Goal: Task Accomplishment & Management: Complete application form

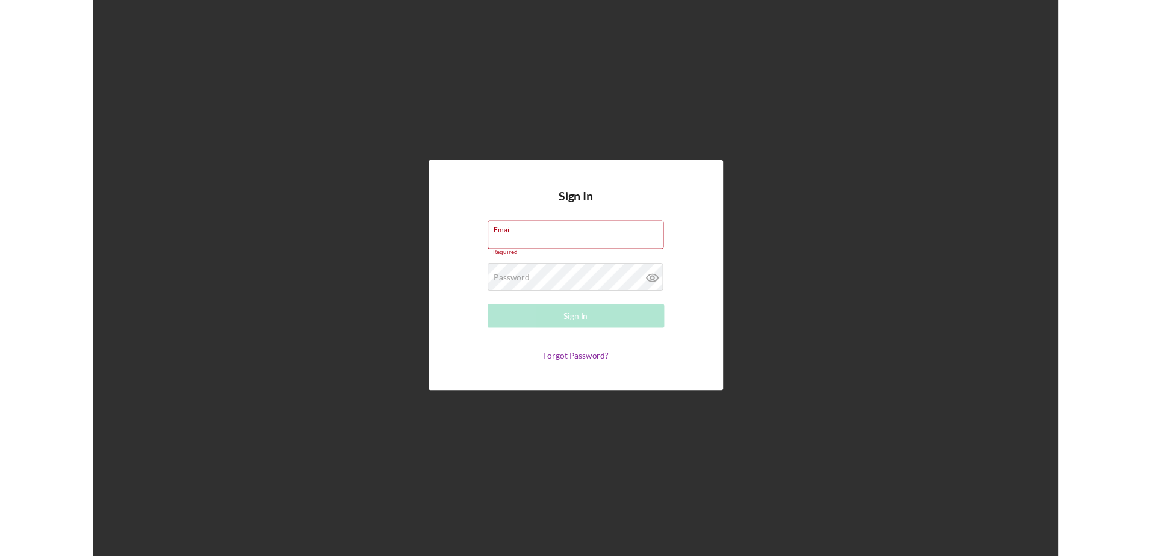
scroll to position [3630, 0]
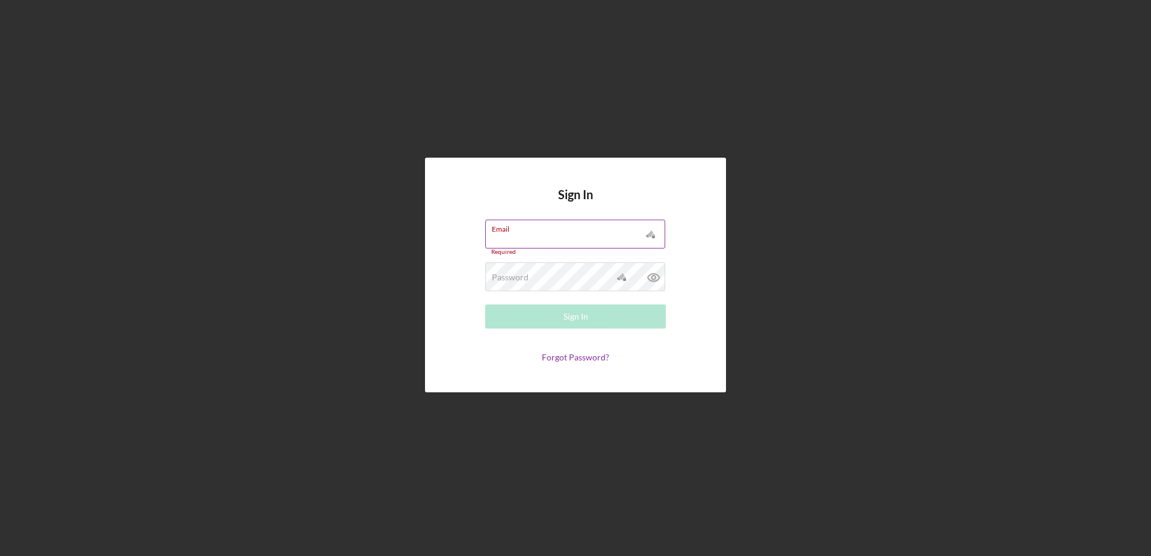
click at [545, 238] on input "Email" at bounding box center [575, 234] width 180 height 29
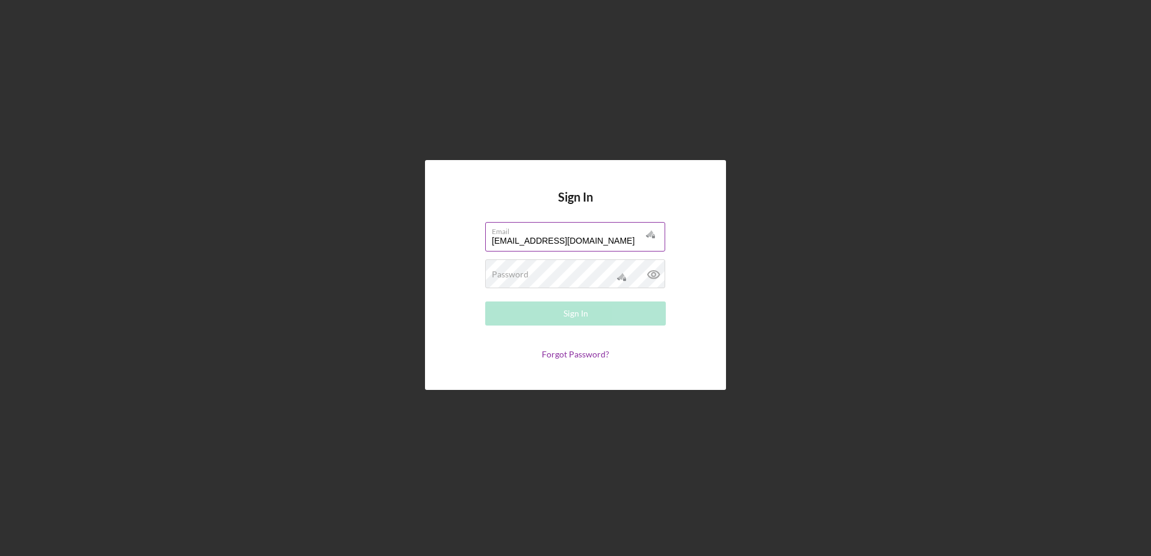
type input "[EMAIL_ADDRESS][DOMAIN_NAME]"
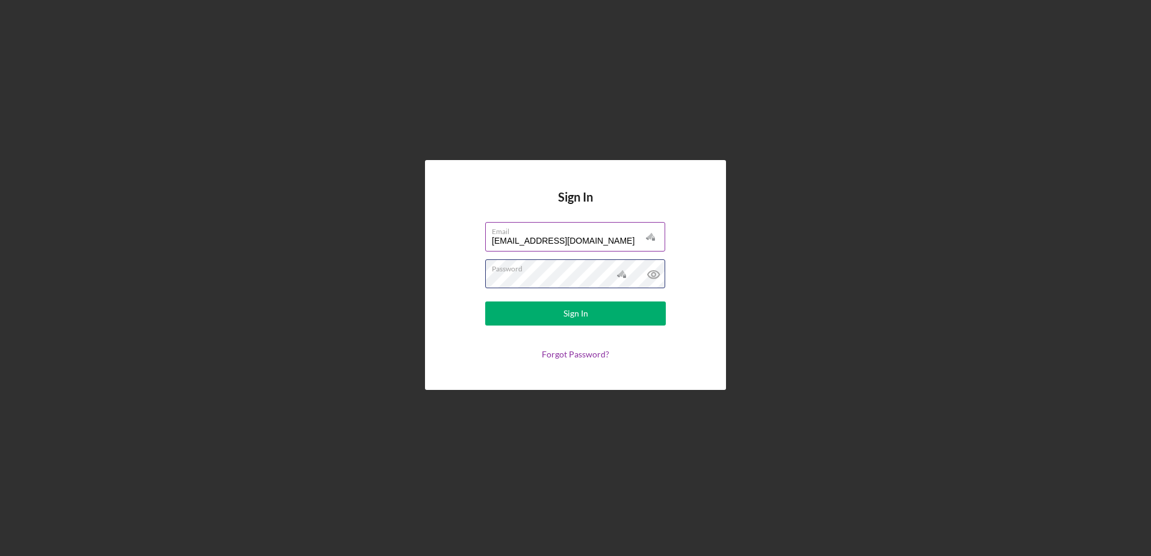
click at [485, 302] on button "Sign In" at bounding box center [575, 314] width 181 height 24
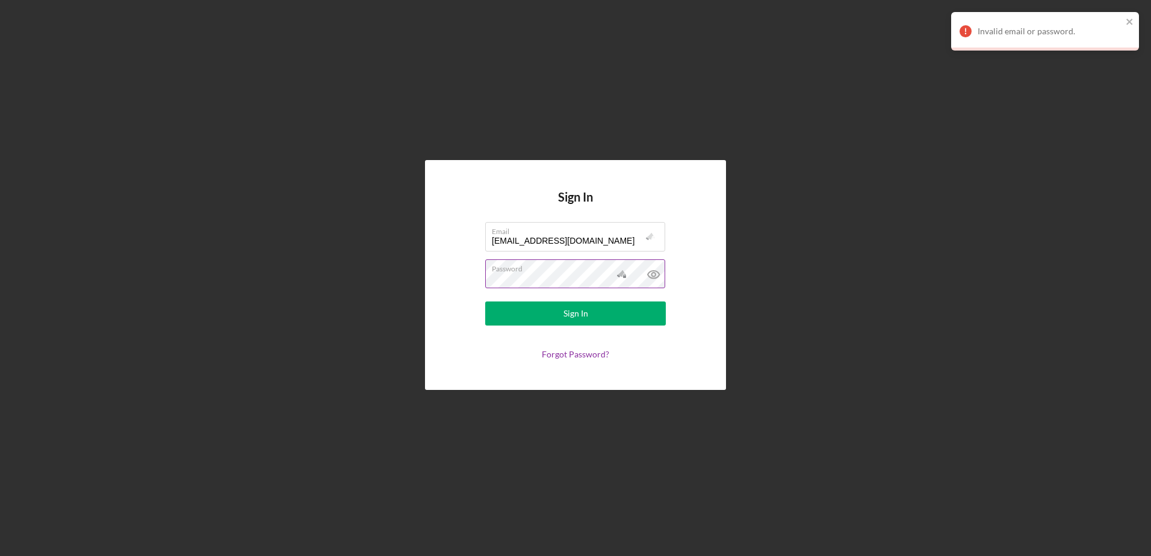
click at [650, 277] on icon at bounding box center [654, 274] width 30 height 30
type textarea "$"
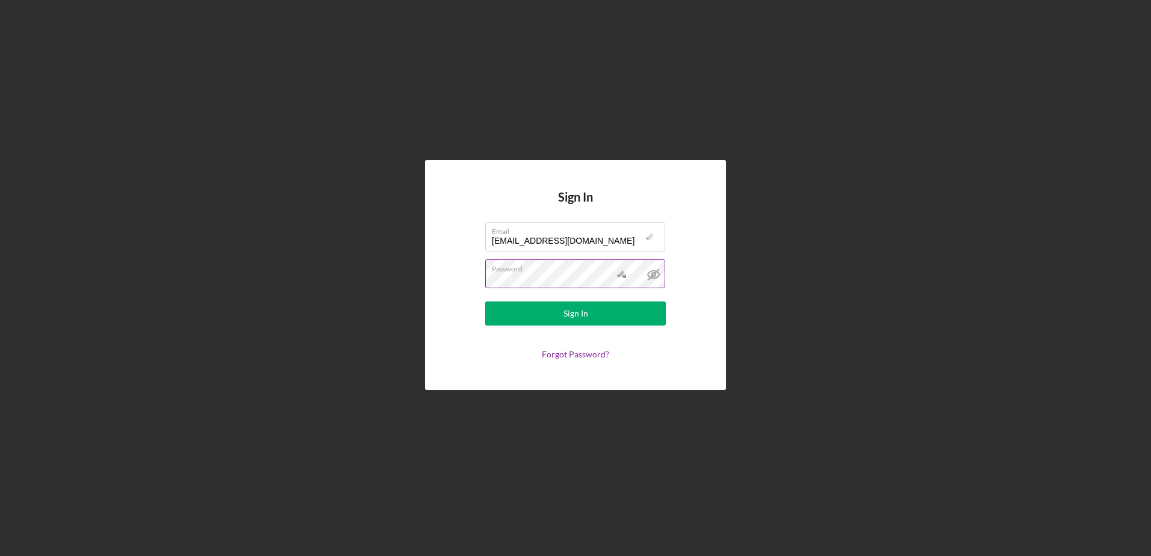
click at [485, 302] on button "Sign In" at bounding box center [575, 314] width 181 height 24
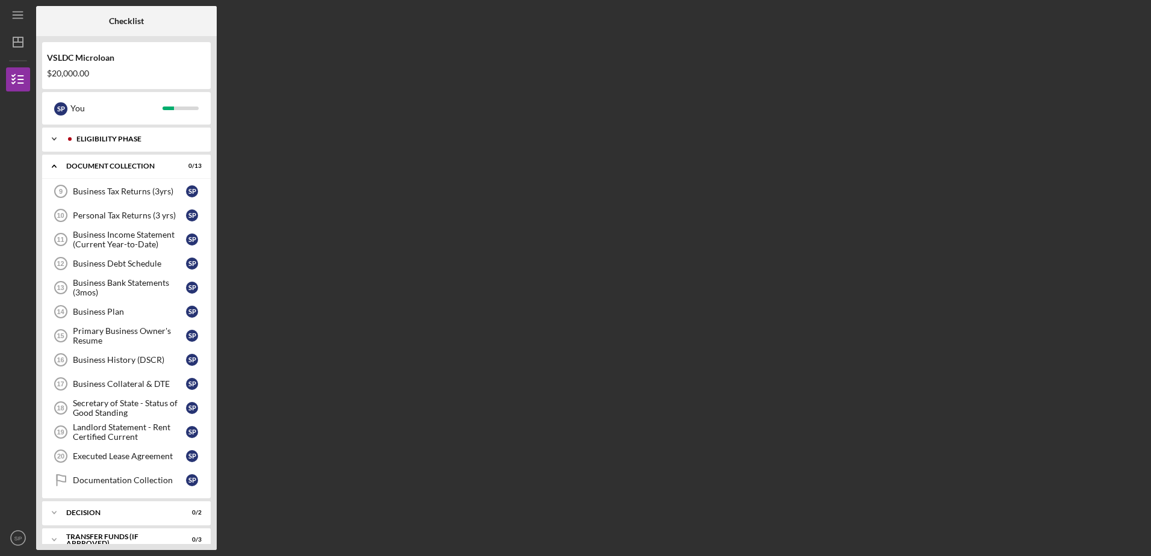
click at [128, 141] on div "Eligibility Phase" at bounding box center [135, 138] width 119 height 7
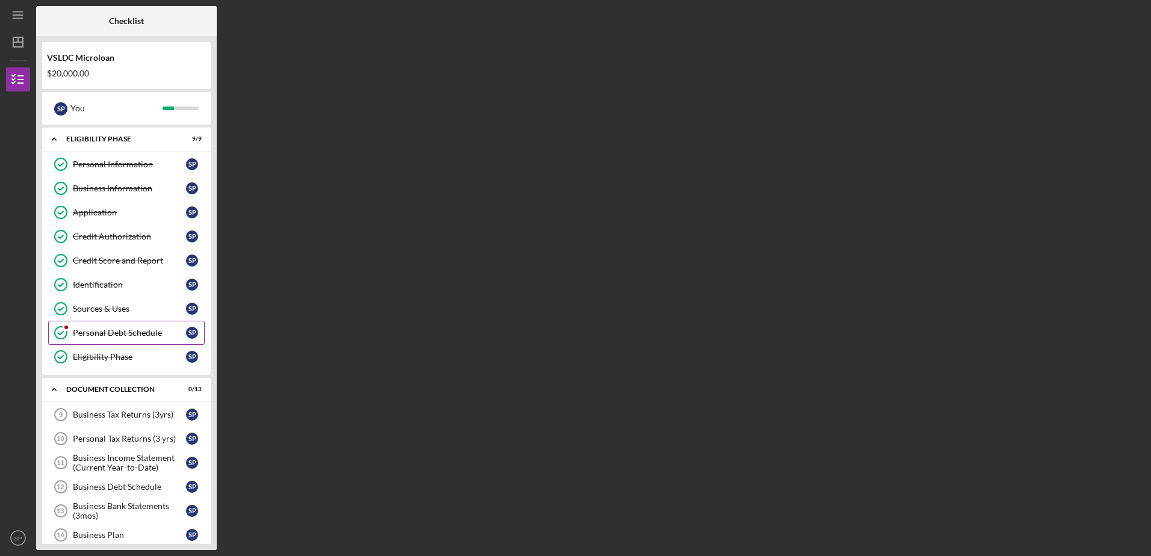
click at [60, 333] on icon "Personal Debt Schedule" at bounding box center [61, 333] width 30 height 30
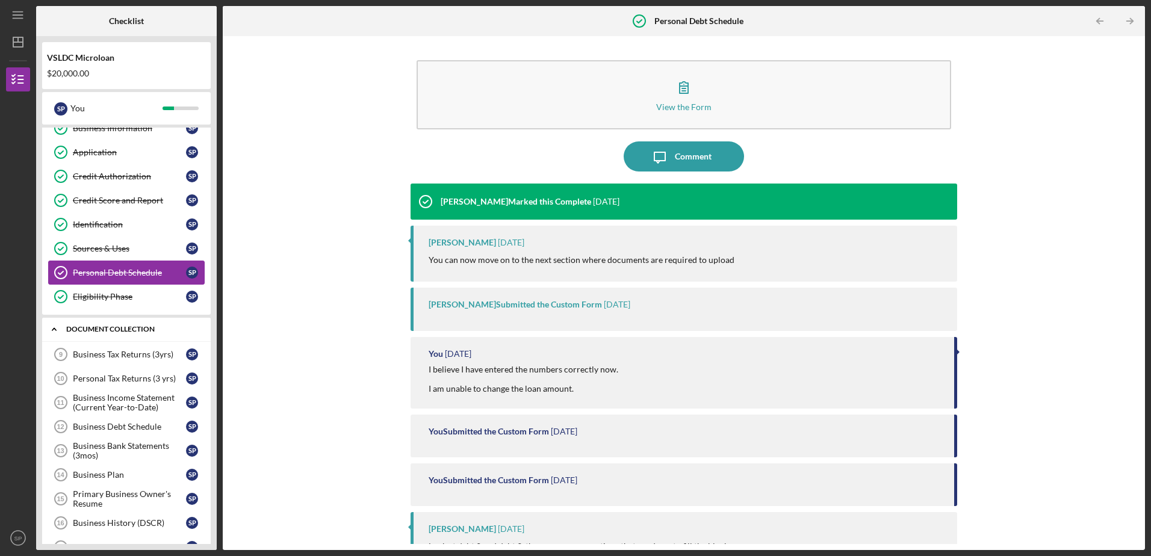
scroll to position [120, 0]
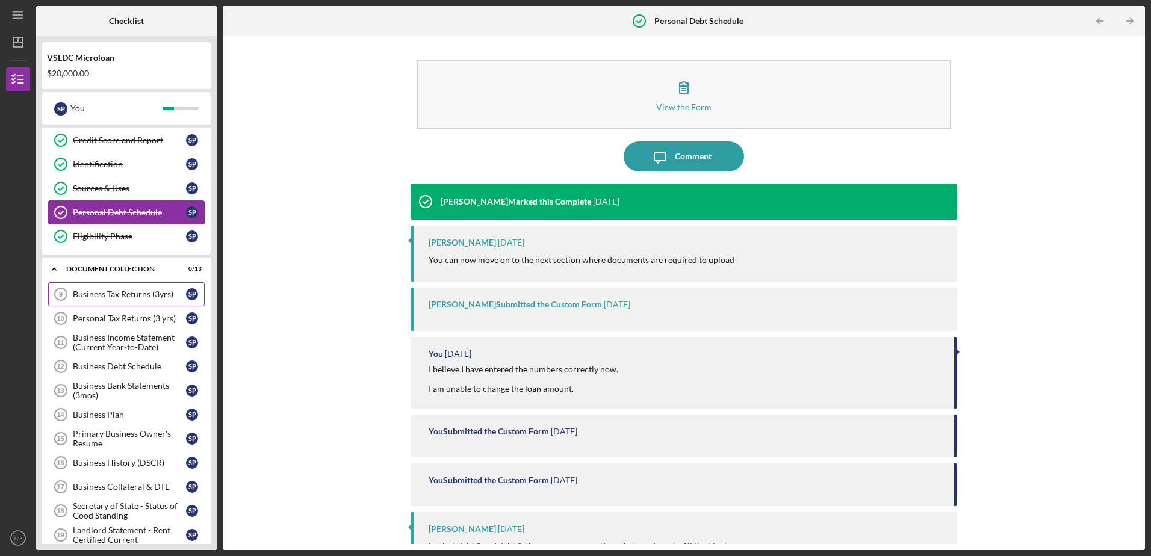
click at [117, 297] on div "Business Tax Returns (3yrs)" at bounding box center [129, 295] width 113 height 10
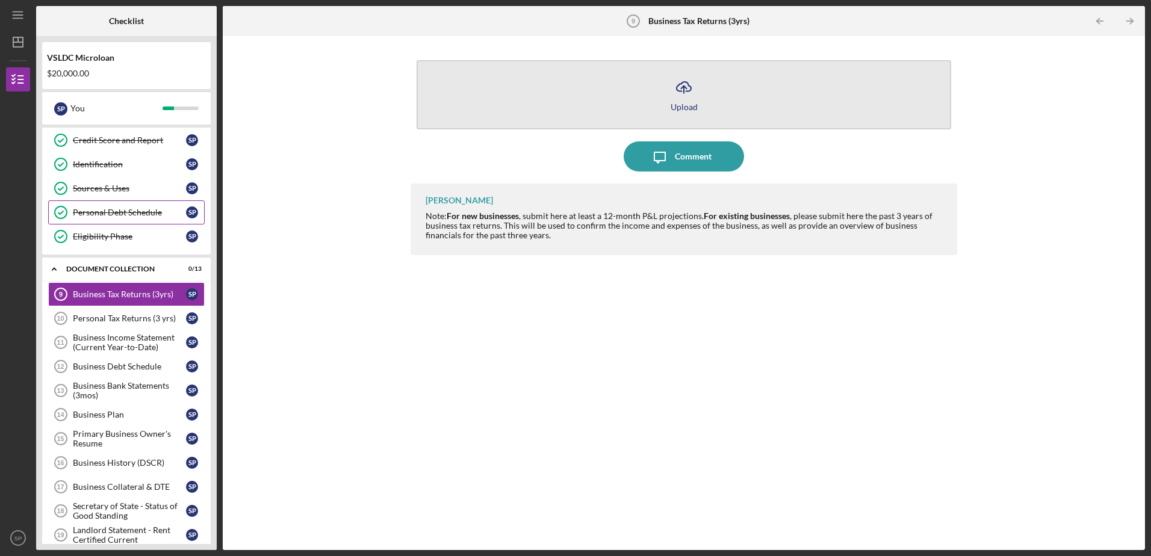
click at [684, 96] on icon "Icon/Upload" at bounding box center [684, 87] width 30 height 30
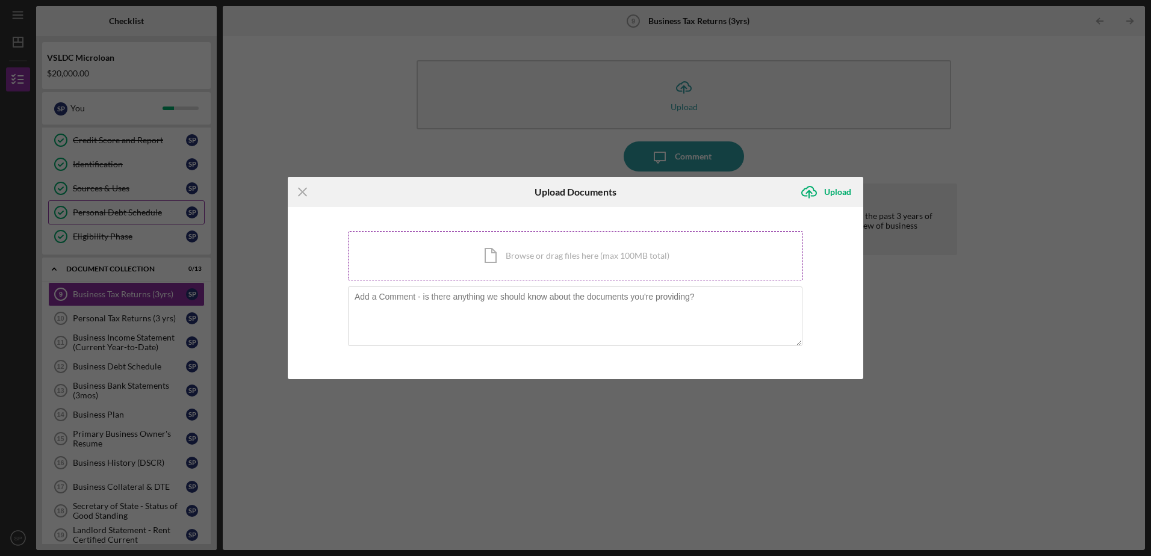
click at [527, 255] on div "Icon/Document Browse or drag files here (max 100MB total) Tap to choose files o…" at bounding box center [575, 255] width 455 height 49
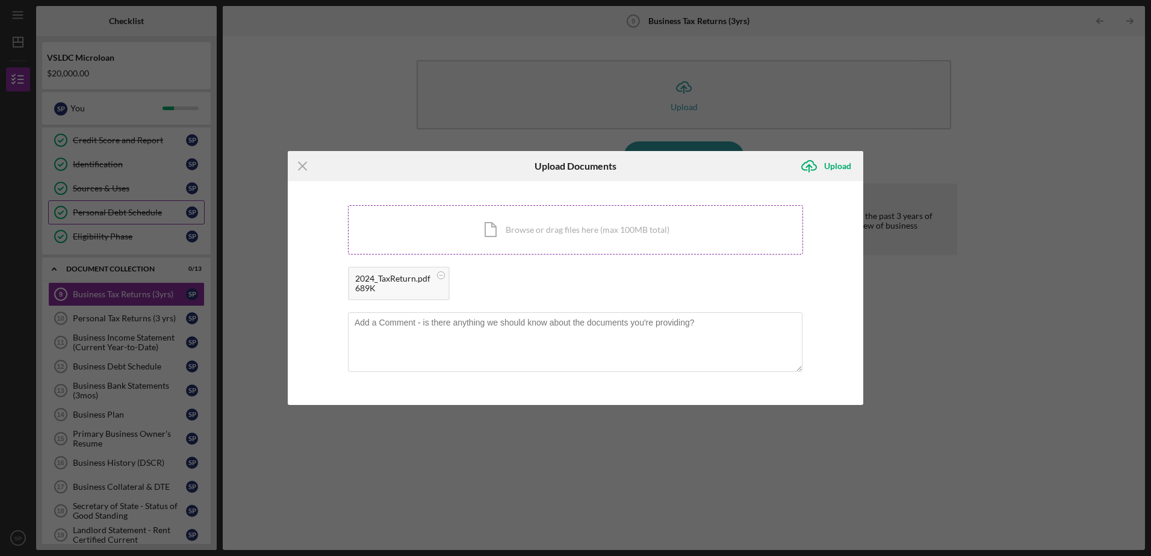
click at [523, 233] on div "Icon/Document Browse or drag files here (max 100MB total) Tap to choose files o…" at bounding box center [575, 229] width 455 height 49
click at [516, 231] on div "Icon/Document Browse or drag files here (max 100MB total) Tap to choose files o…" at bounding box center [575, 229] width 455 height 49
click at [381, 340] on textarea at bounding box center [575, 341] width 454 height 59
click at [830, 164] on div "Upload" at bounding box center [837, 166] width 27 height 24
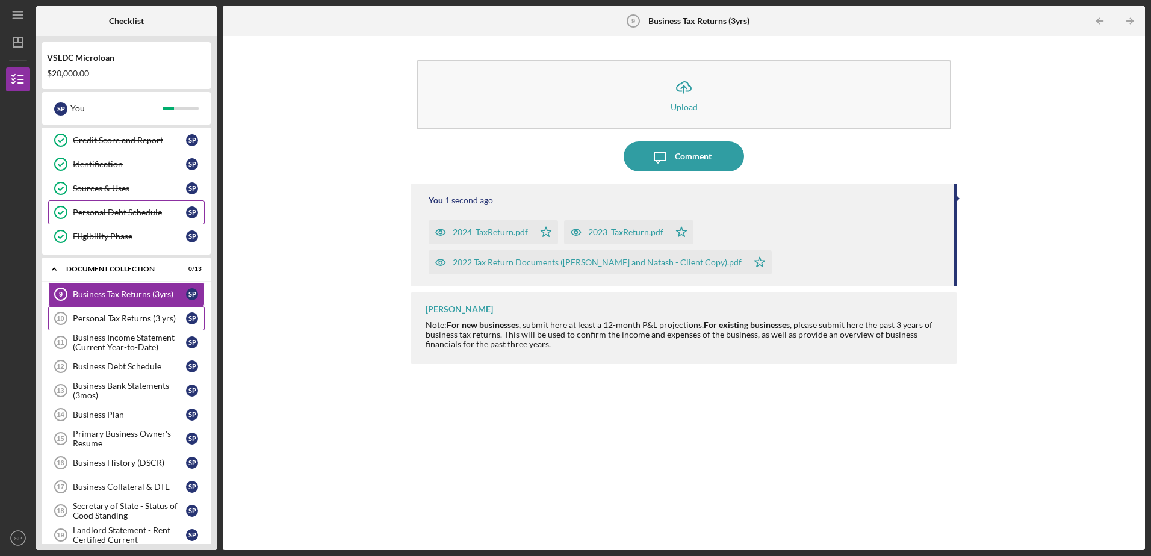
click at [140, 322] on div "Personal Tax Returns (3 yrs)" at bounding box center [129, 319] width 113 height 10
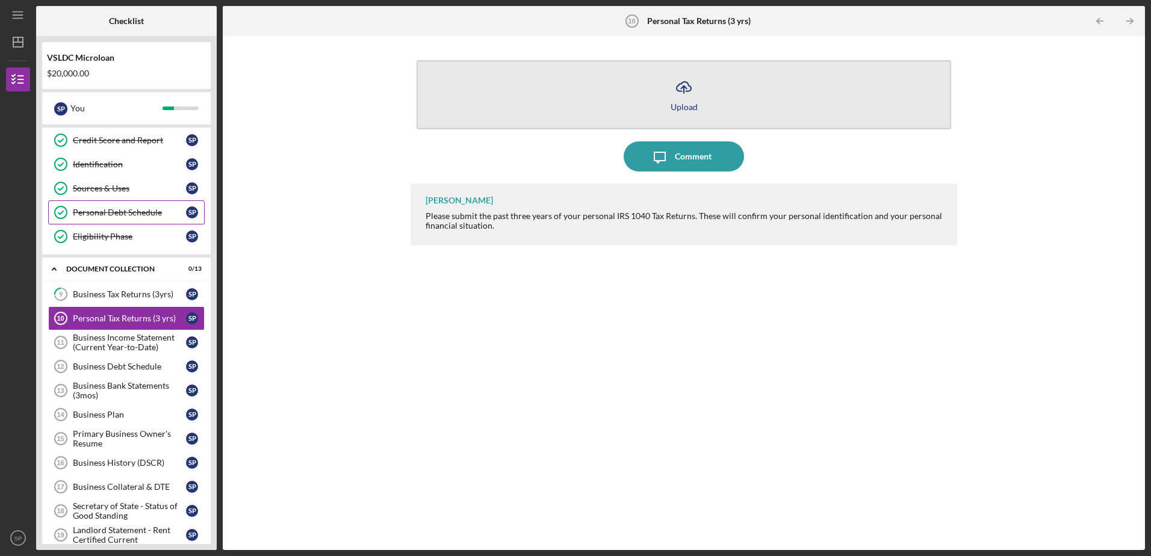
click at [689, 104] on div "Upload" at bounding box center [684, 106] width 27 height 9
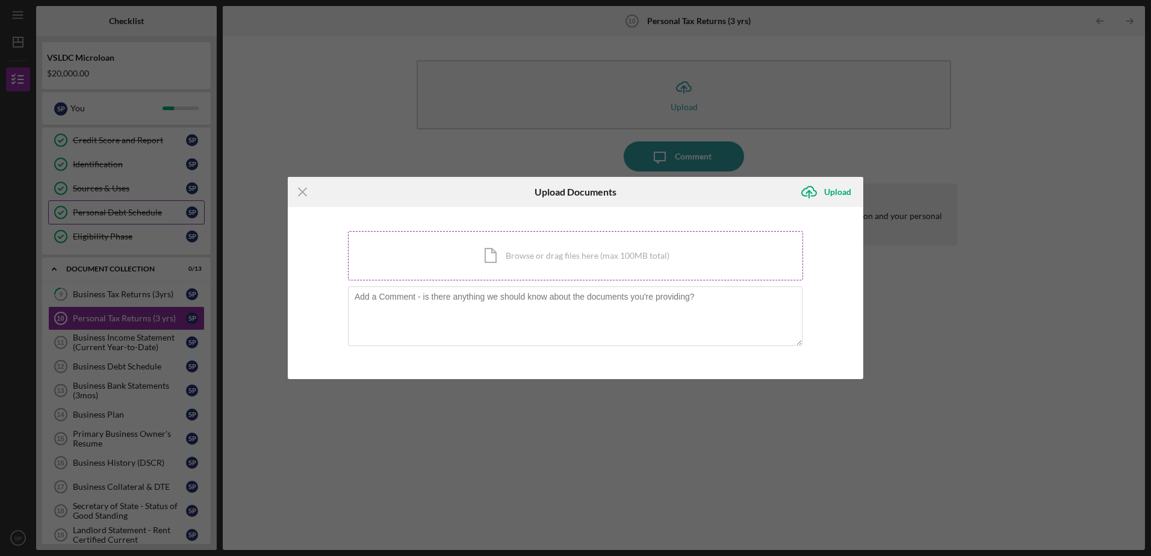
click at [522, 256] on div "Icon/Document Browse or drag files here (max 100MB total) Tap to choose files o…" at bounding box center [575, 255] width 455 height 49
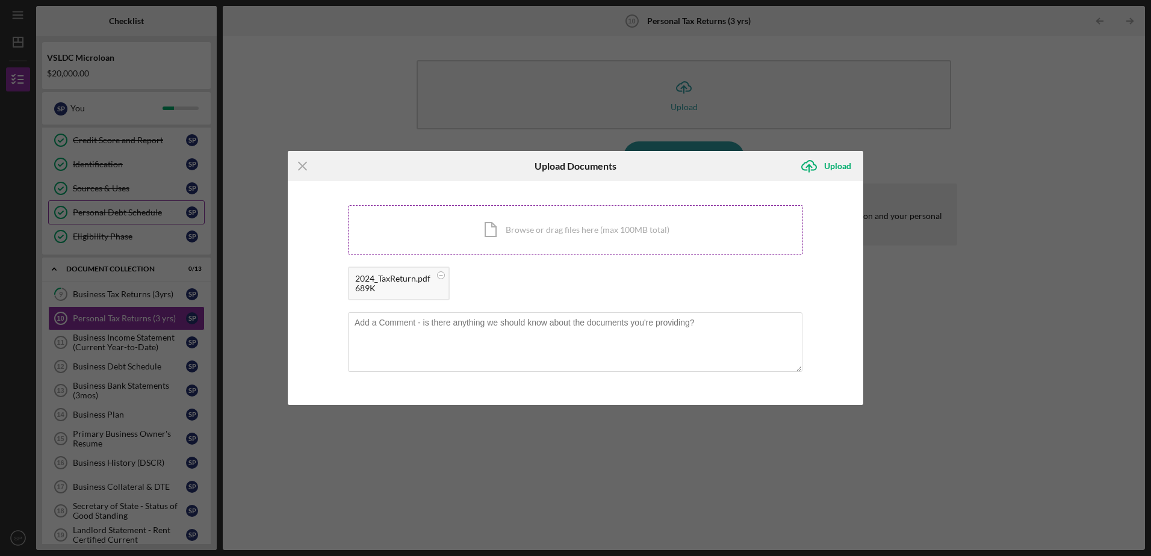
click at [522, 233] on div "Icon/Document Browse or drag files here (max 100MB total) Tap to choose files o…" at bounding box center [575, 229] width 455 height 49
click at [518, 235] on div "Icon/Document Browse or drag files here (max 100MB total) Tap to choose files o…" at bounding box center [575, 229] width 455 height 49
click at [831, 165] on div "Upload" at bounding box center [837, 166] width 27 height 24
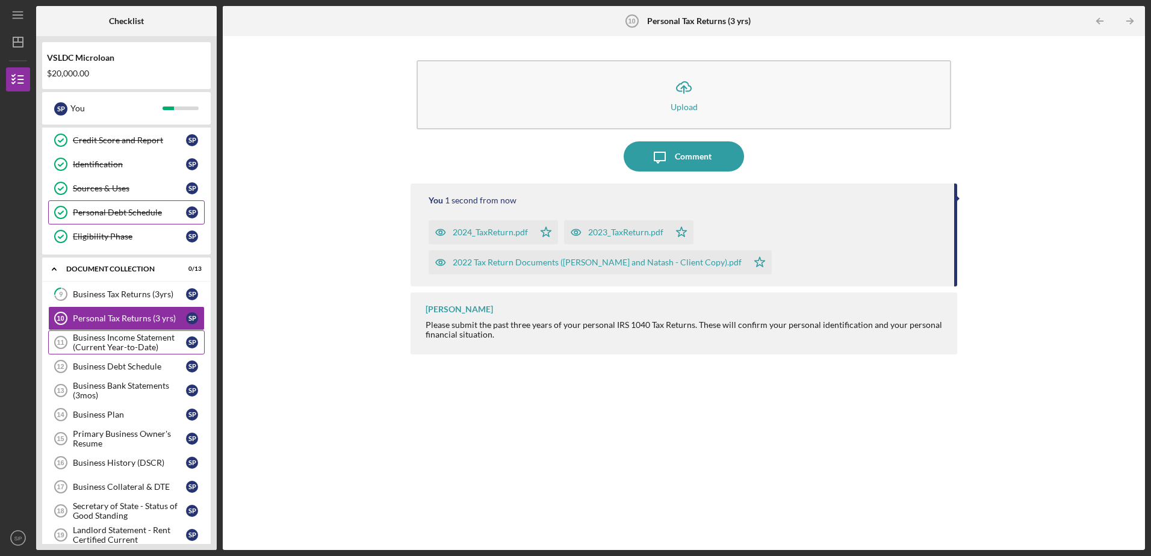
click at [123, 347] on div "Business Income Statement (Current Year-to-Date)" at bounding box center [129, 342] width 113 height 19
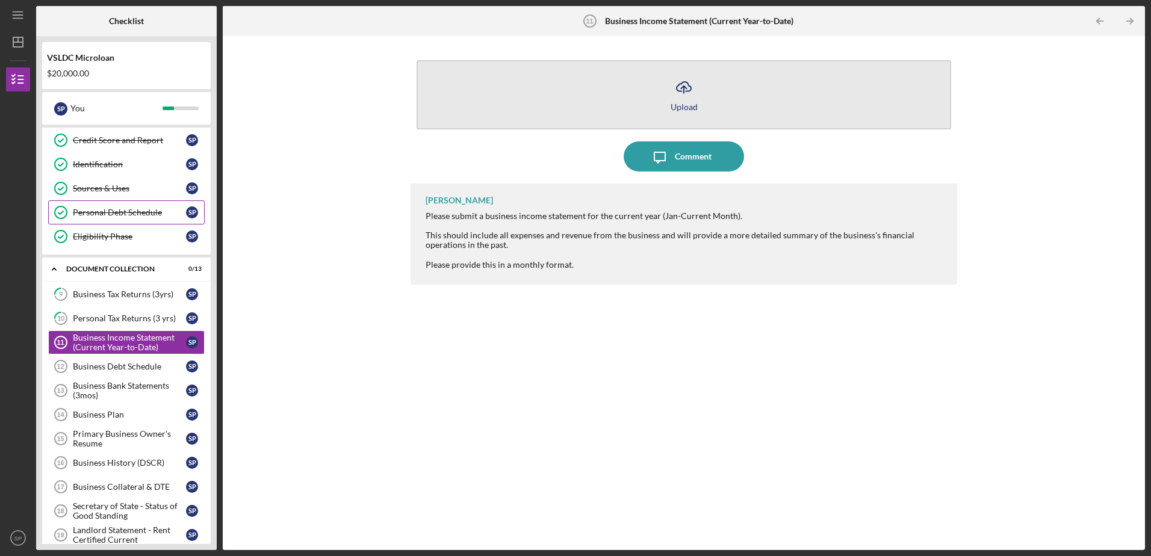
click at [686, 99] on icon "Icon/Upload" at bounding box center [684, 87] width 30 height 30
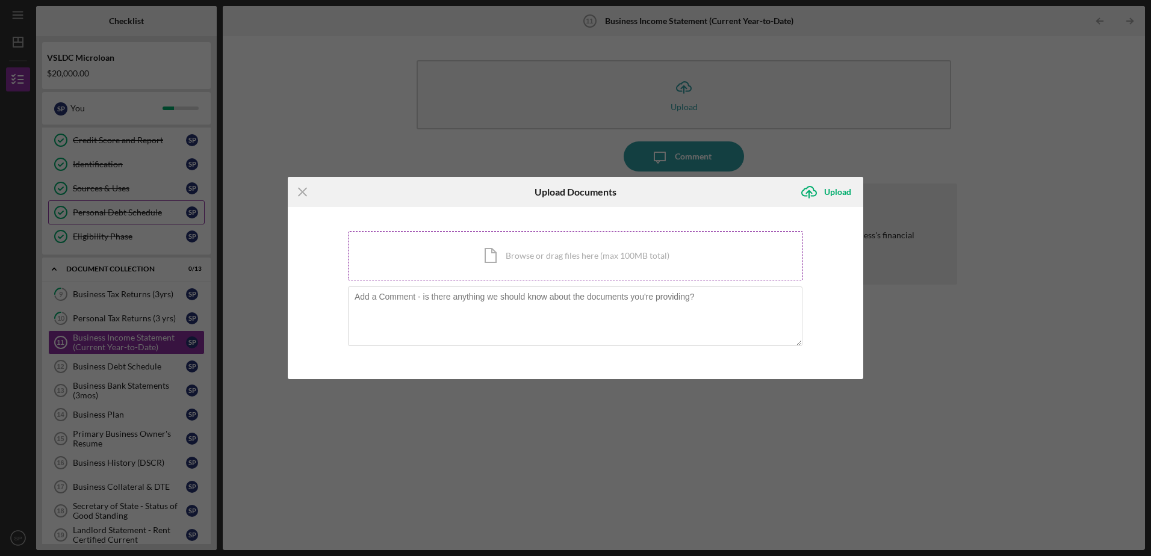
click at [554, 257] on div "Icon/Document Browse or drag files here (max 100MB total) Tap to choose files o…" at bounding box center [575, 255] width 455 height 49
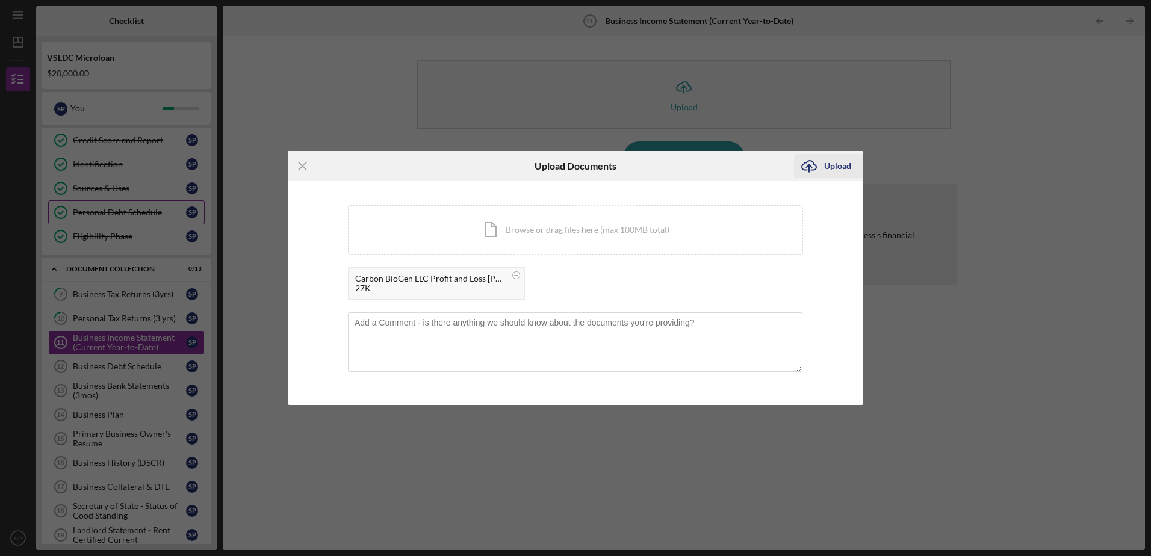
click at [833, 169] on div "Upload" at bounding box center [837, 166] width 27 height 24
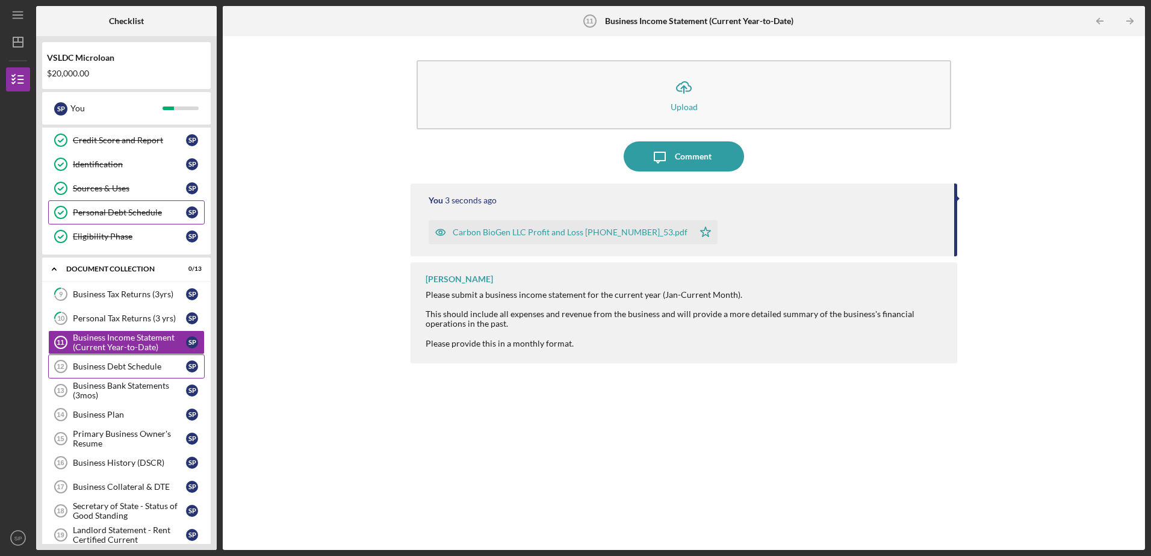
click at [122, 366] on div "Business Debt Schedule" at bounding box center [129, 367] width 113 height 10
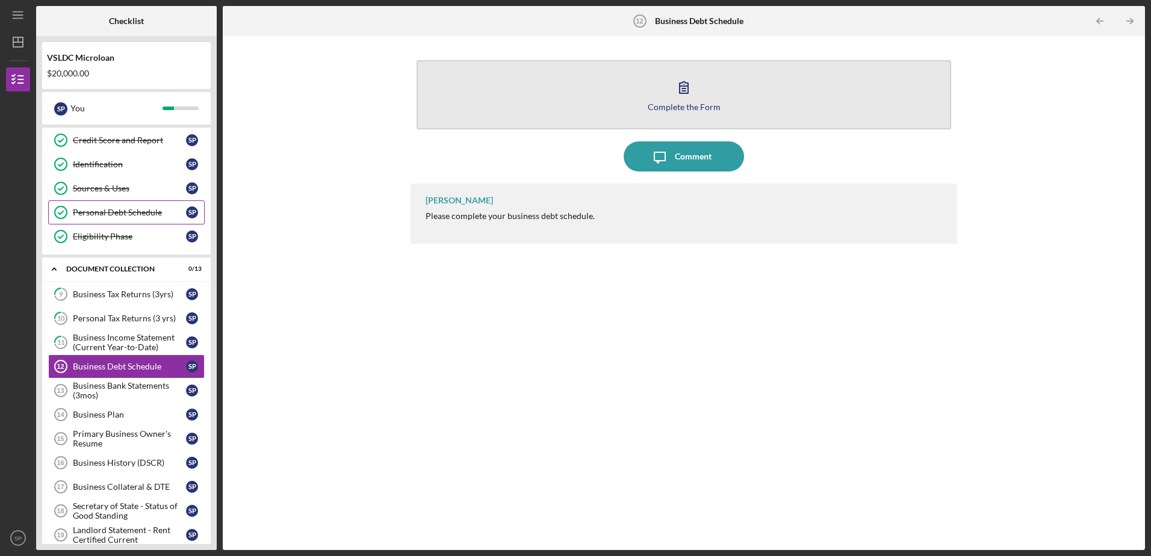
click at [683, 110] on div "Complete the Form" at bounding box center [684, 106] width 73 height 9
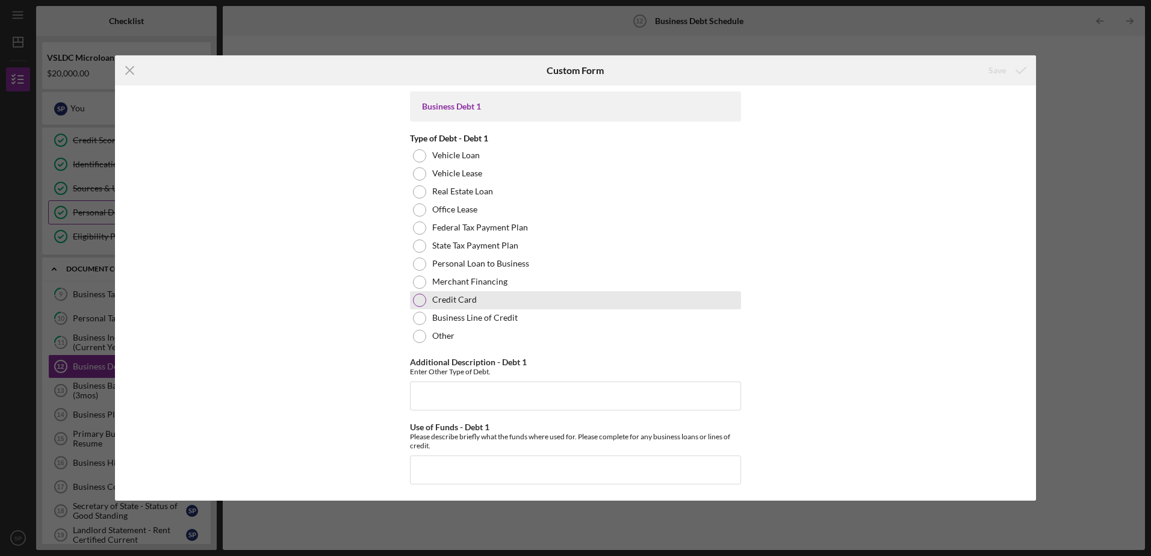
click at [415, 297] on div at bounding box center [419, 300] width 13 height 13
click at [450, 401] on input "Additional Description - Debt 1" at bounding box center [575, 396] width 331 height 29
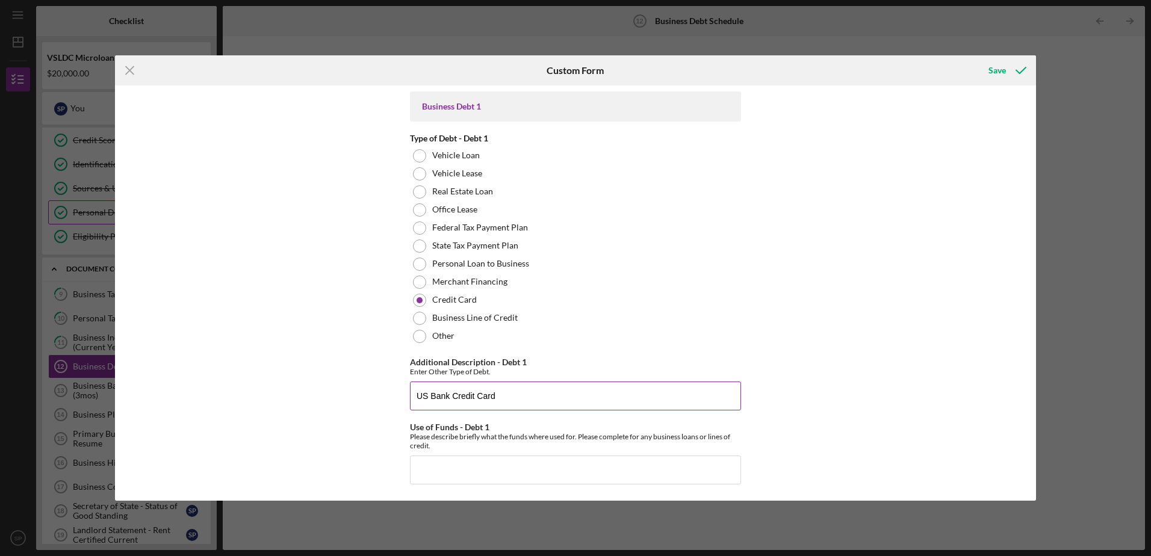
type input "US Bank Credit Card"
type input "H"
type input "Business Expenses"
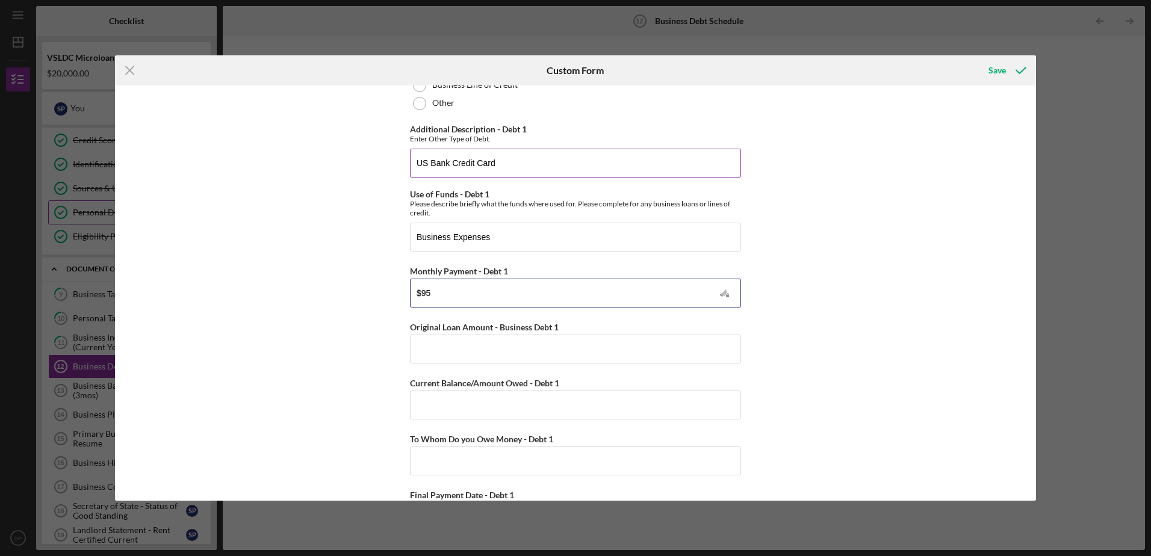
type input "$95"
type input "$2,500"
type input "$2,300"
type input "US BANK"
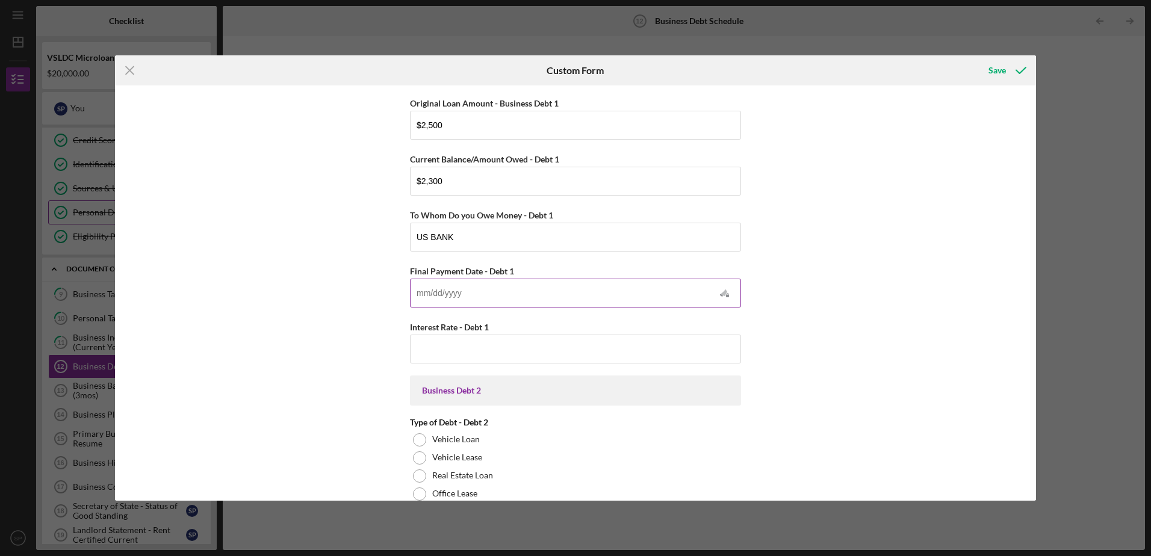
click at [485, 289] on input "Final Payment Date - Debt 1" at bounding box center [575, 293] width 331 height 29
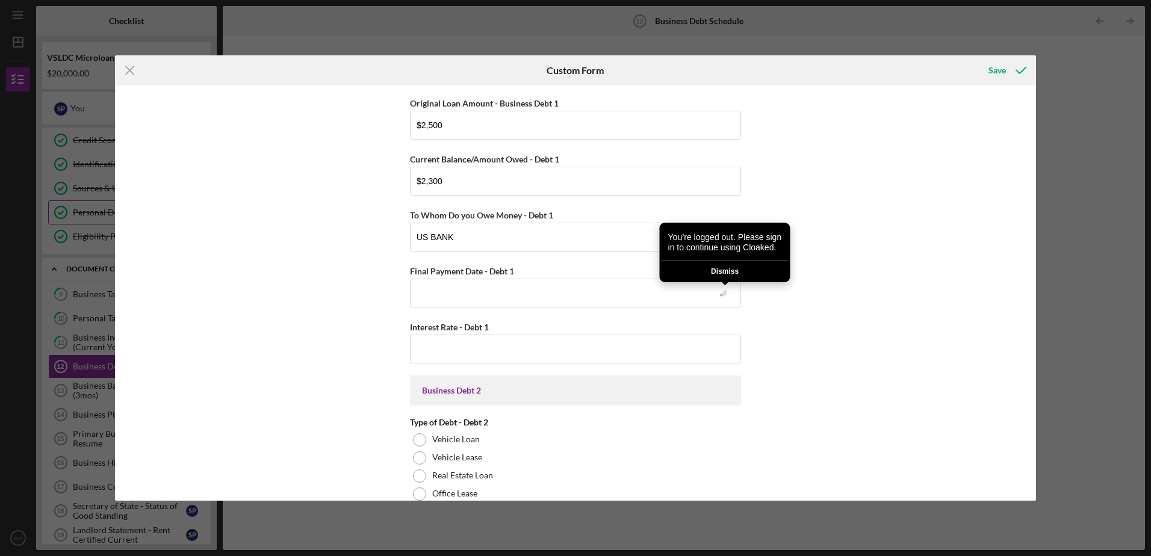
click at [720, 290] on icon at bounding box center [724, 293] width 10 height 10
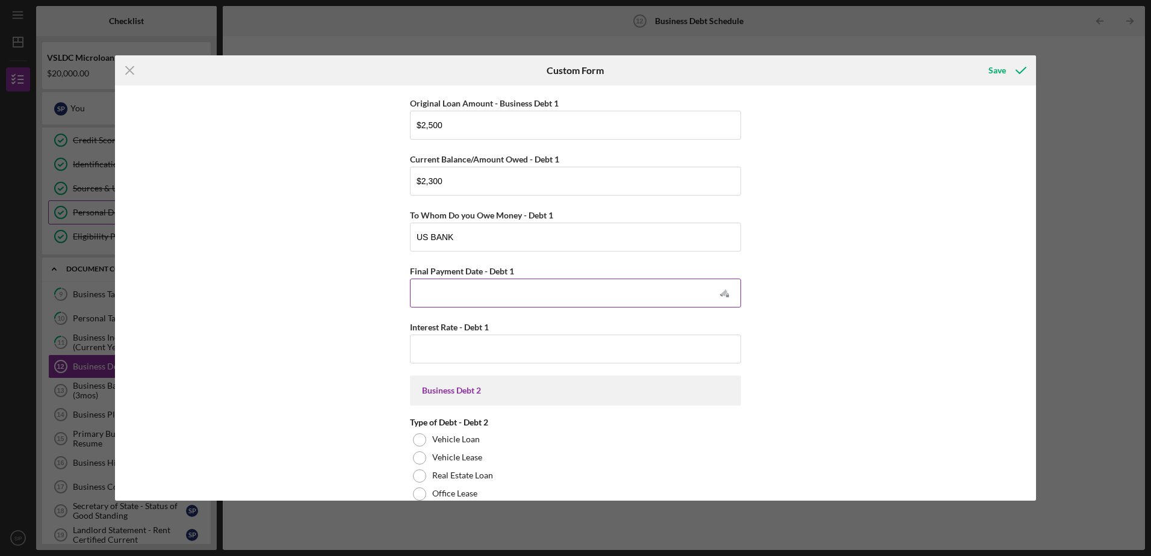
click at [643, 294] on input "Final Payment Date - Debt 1" at bounding box center [575, 293] width 331 height 29
type input "[DATE]"
click at [610, 338] on input "Interest Rate - Debt 1" at bounding box center [575, 349] width 331 height 29
type input "22.00000%"
click at [848, 373] on div "Business Debt 1 Type of Debt - Debt 1 Vehicle Loan Vehicle Lease Real Estate Lo…" at bounding box center [575, 292] width 921 height 415
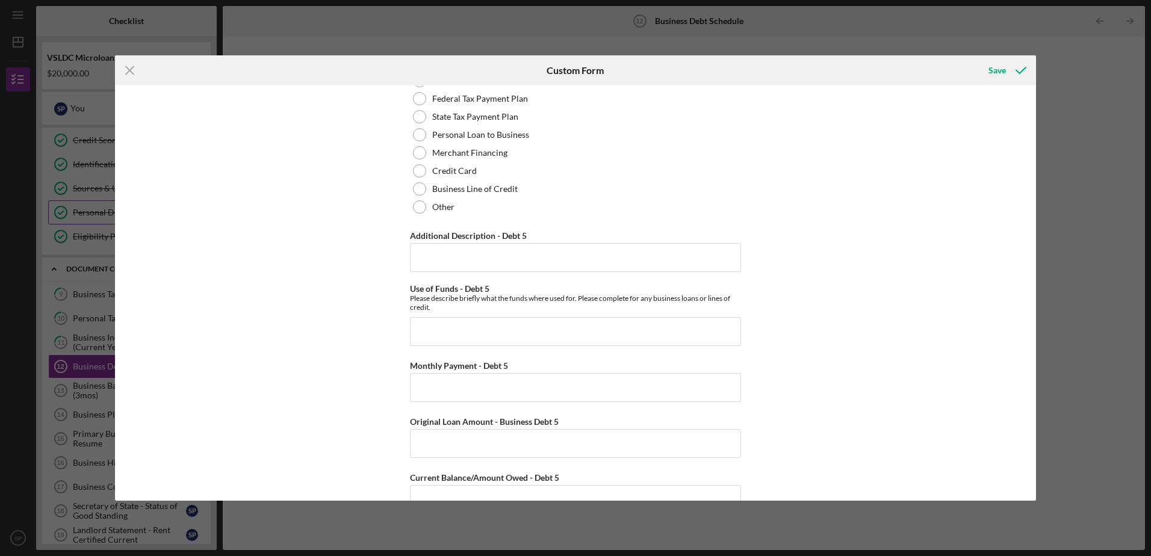
scroll to position [3305, 0]
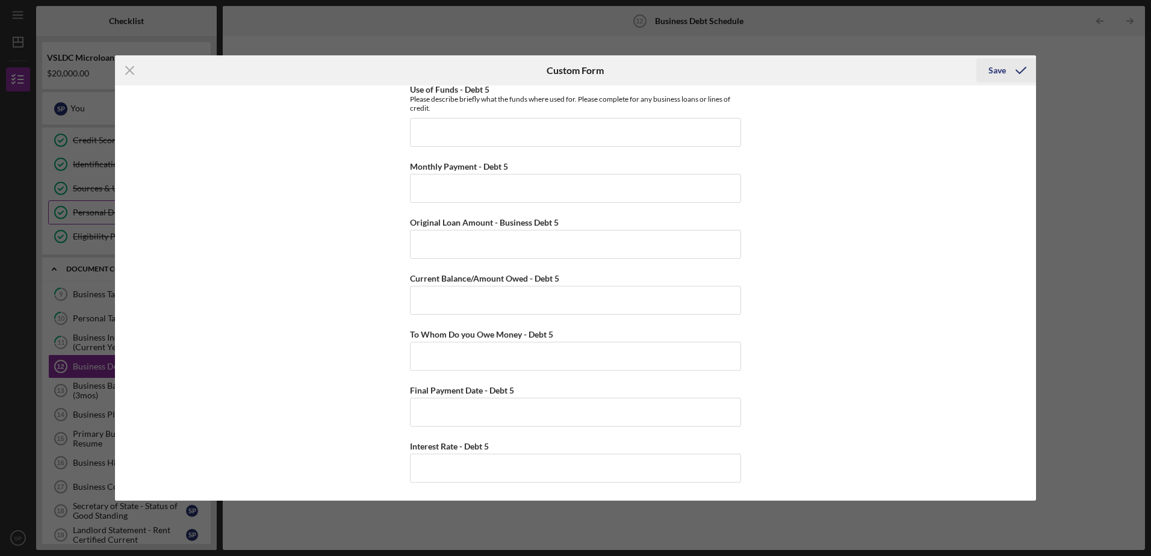
click at [988, 62] on icon "submit" at bounding box center [1021, 70] width 30 height 30
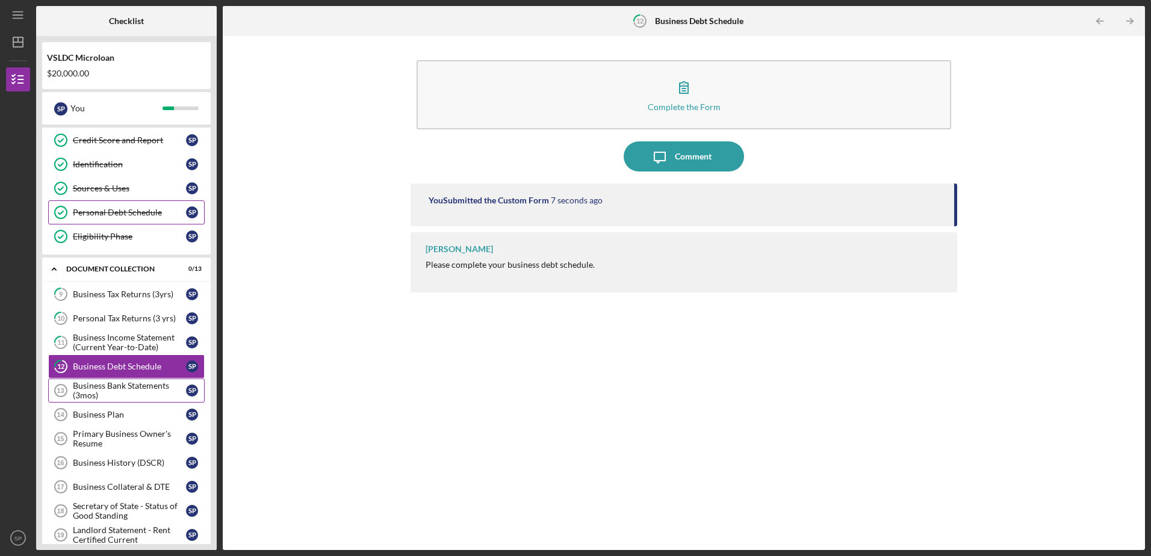
click at [147, 394] on div "Business Bank Statements (3mos)" at bounding box center [129, 390] width 113 height 19
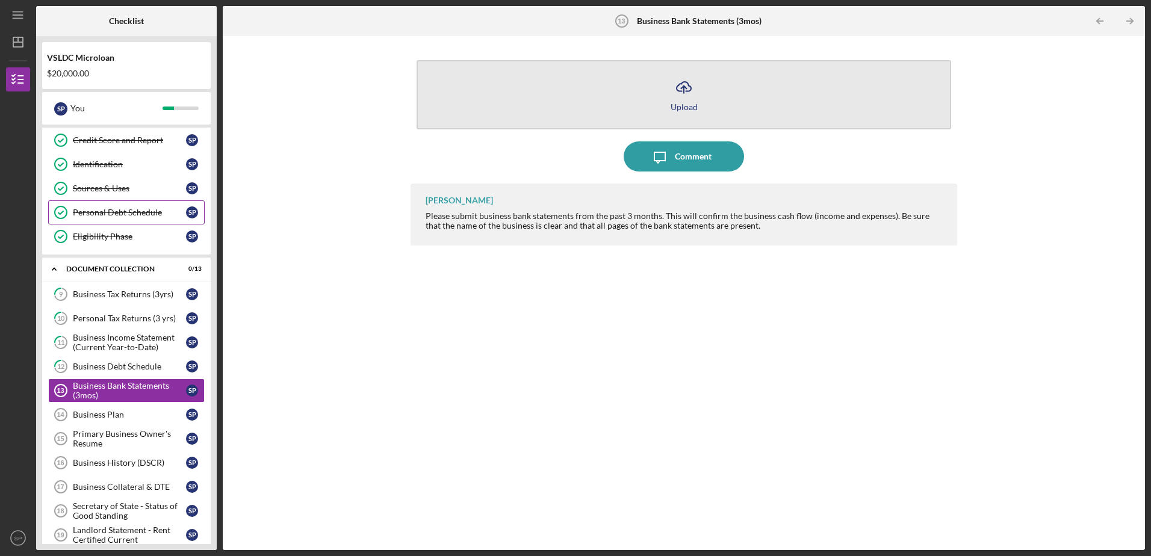
click at [688, 92] on icon "Icon/Upload" at bounding box center [684, 87] width 30 height 30
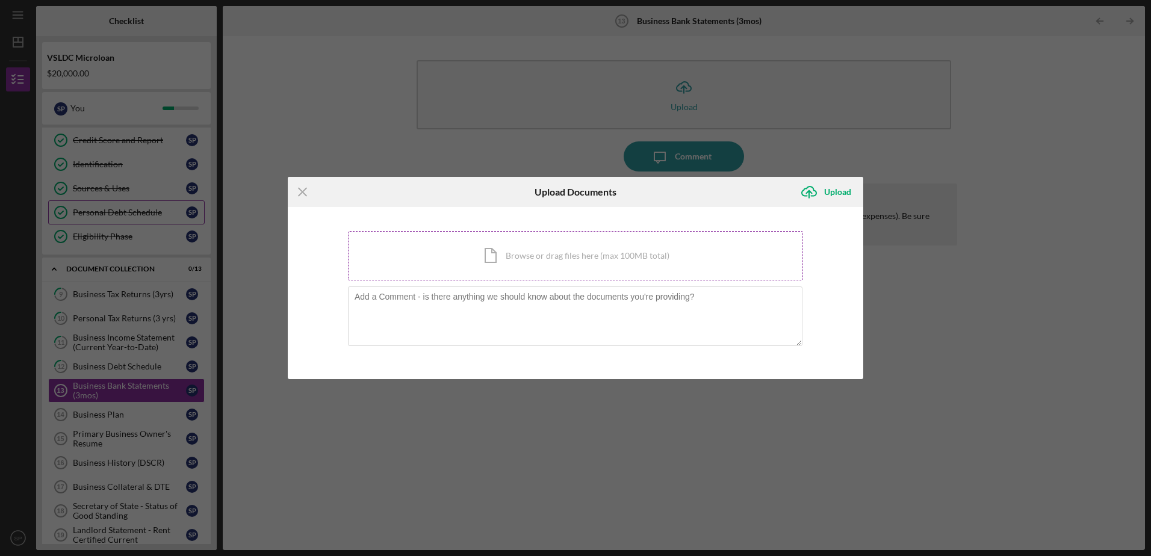
click at [524, 252] on div "Icon/Document Browse or drag files here (max 100MB total) Tap to choose files o…" at bounding box center [575, 255] width 455 height 49
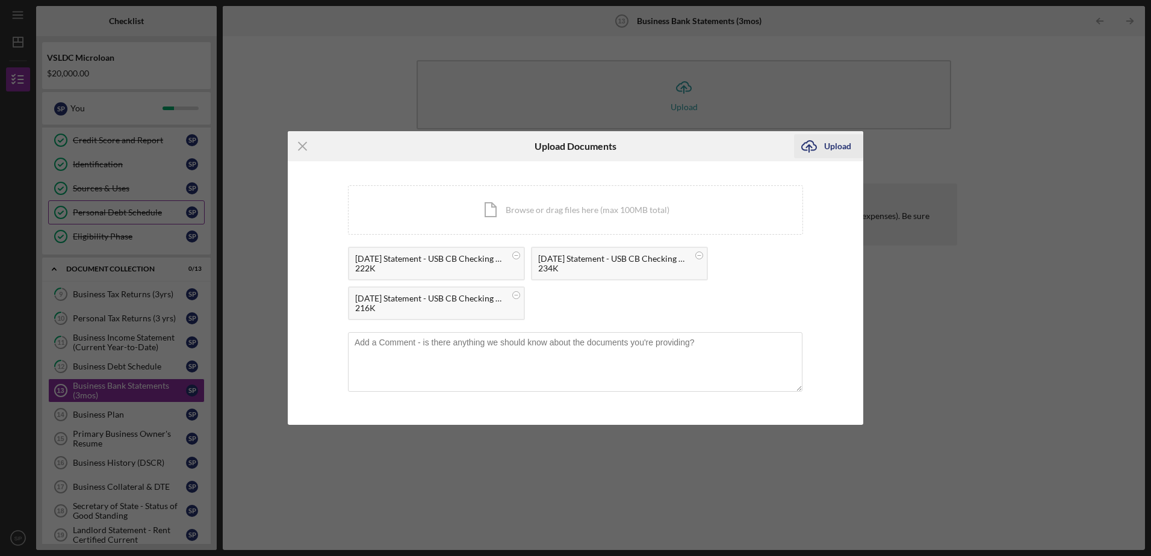
click at [826, 143] on div "Upload" at bounding box center [837, 146] width 27 height 24
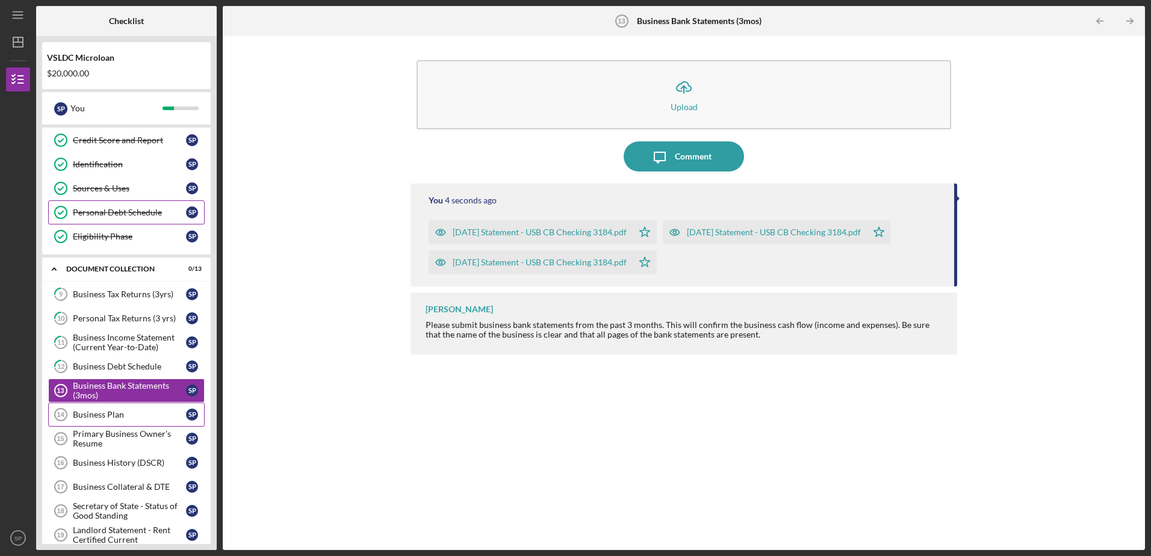
click at [128, 417] on div "Business Plan" at bounding box center [129, 415] width 113 height 10
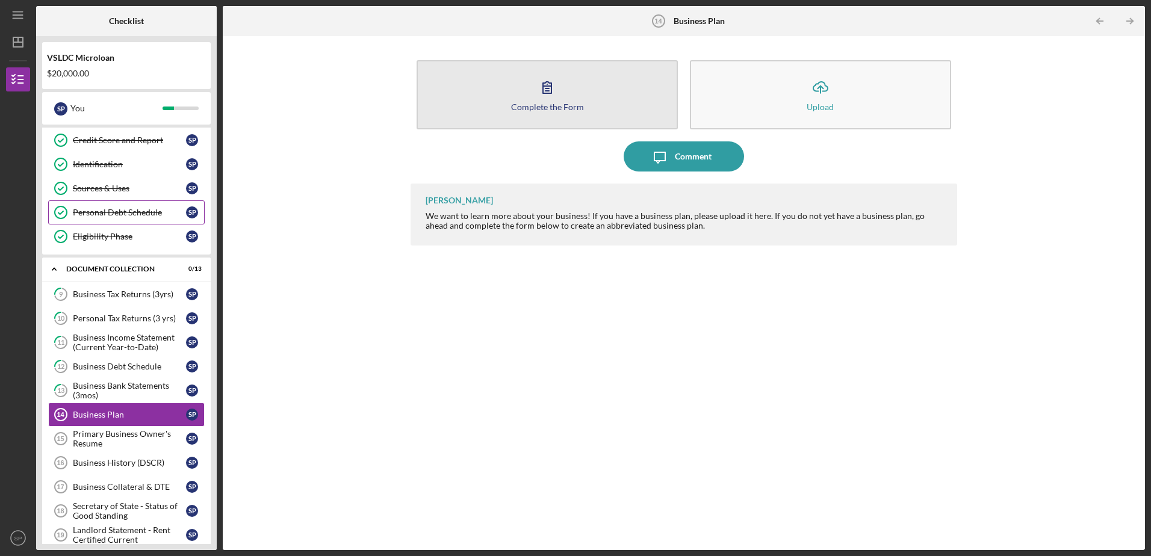
click at [546, 104] on div "Complete the Form" at bounding box center [547, 106] width 73 height 9
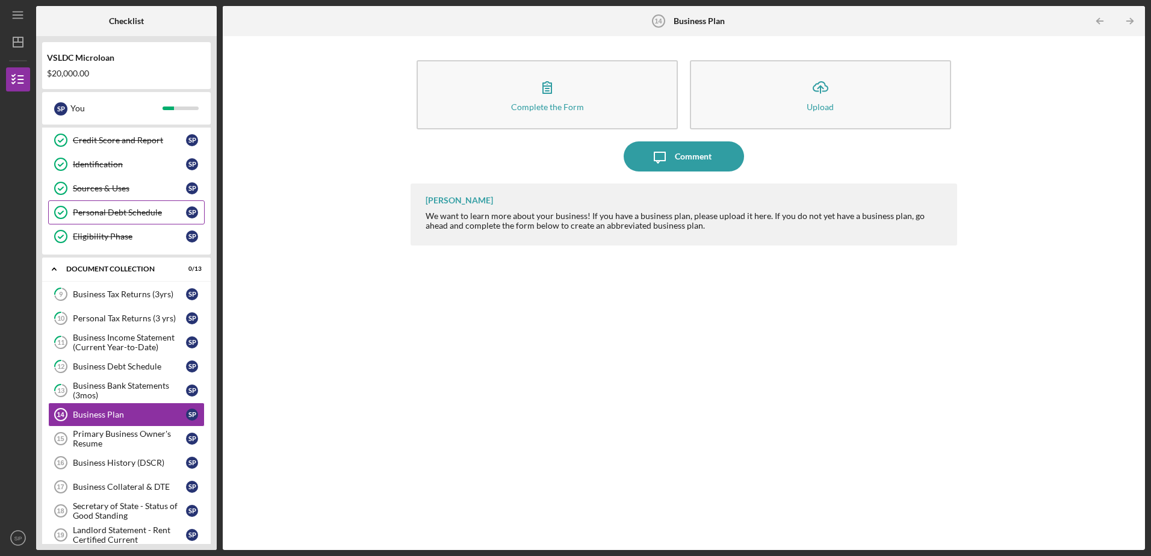
click at [988, 220] on div "Complete the Form Form Icon/Upload Upload Icon/Message Comment [PERSON_NAME] We…" at bounding box center [684, 293] width 910 height 502
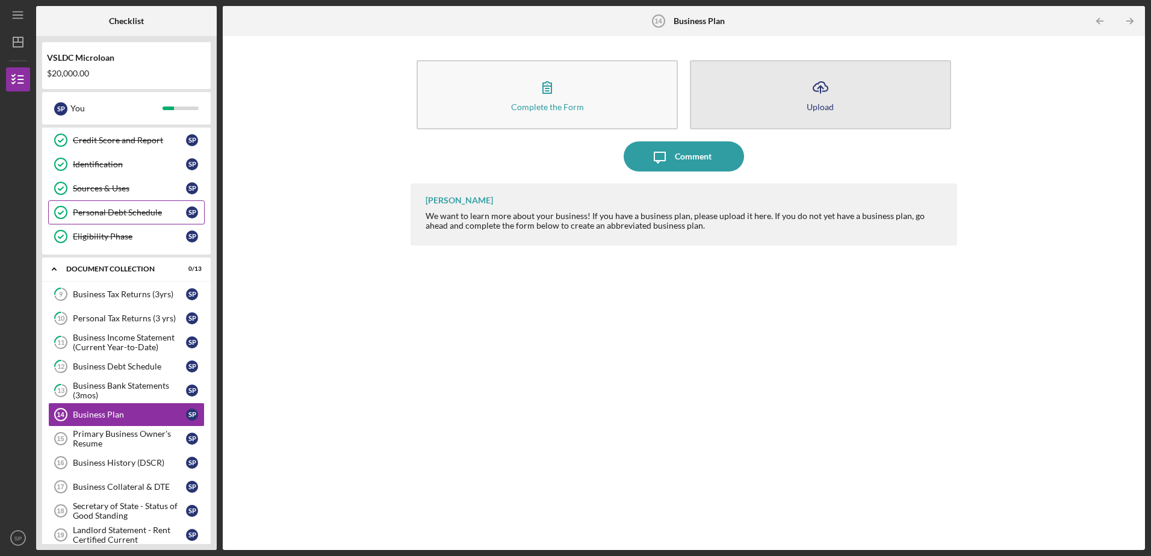
click at [791, 106] on button "Icon/Upload Upload" at bounding box center [820, 94] width 261 height 69
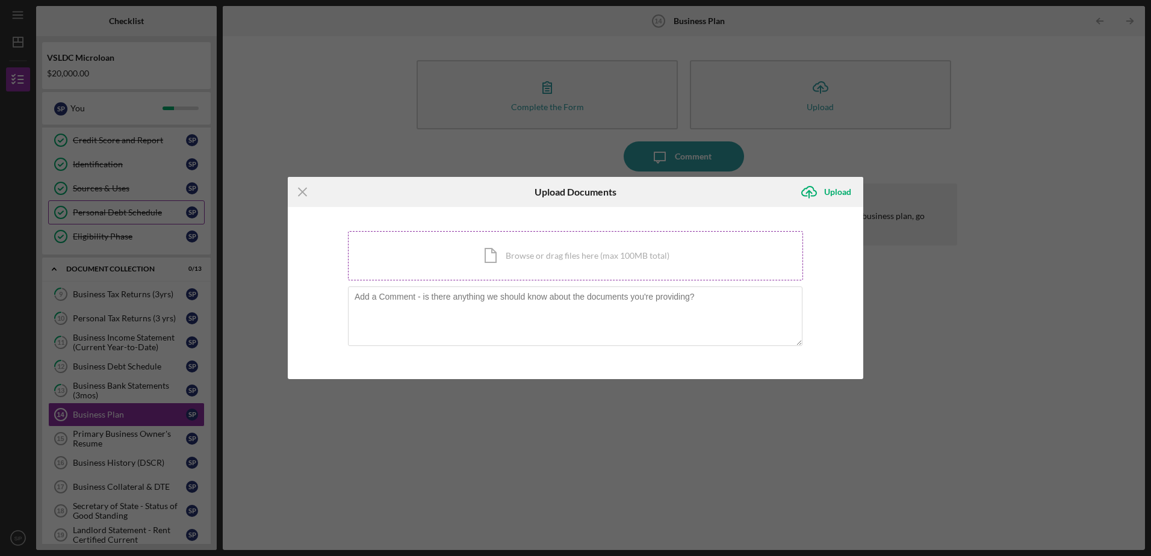
click at [513, 261] on div "Icon/Document Browse or drag files here (max 100MB total) Tap to choose files o…" at bounding box center [575, 255] width 455 height 49
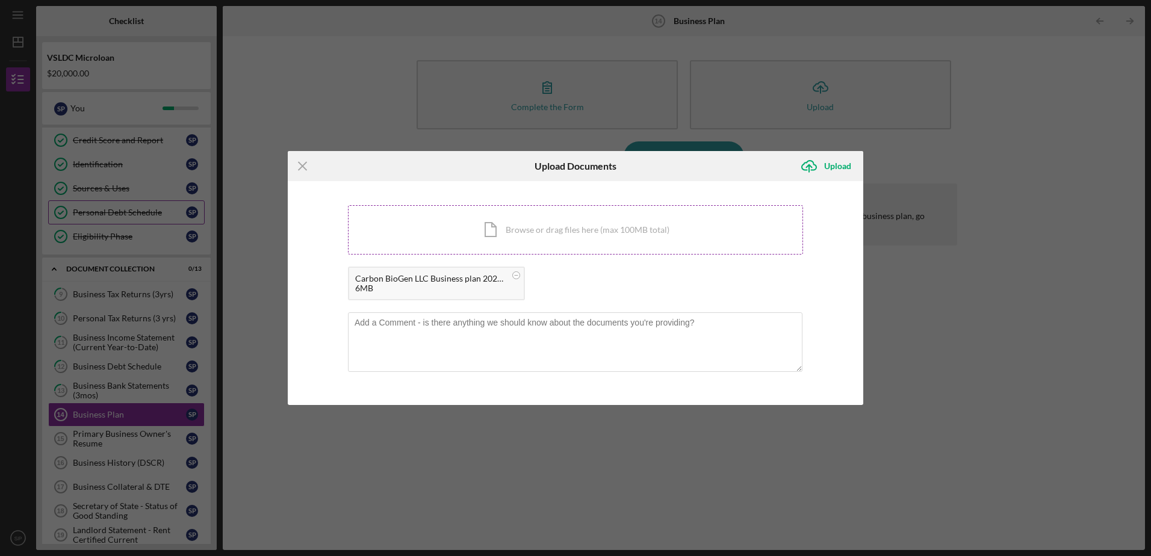
click at [567, 233] on div "Icon/Document Browse or drag files here (max 100MB total) Tap to choose files o…" at bounding box center [575, 229] width 455 height 49
click at [601, 229] on div "Icon/Document Browse or drag files here (max 100MB total) Tap to choose files o…" at bounding box center [575, 229] width 455 height 49
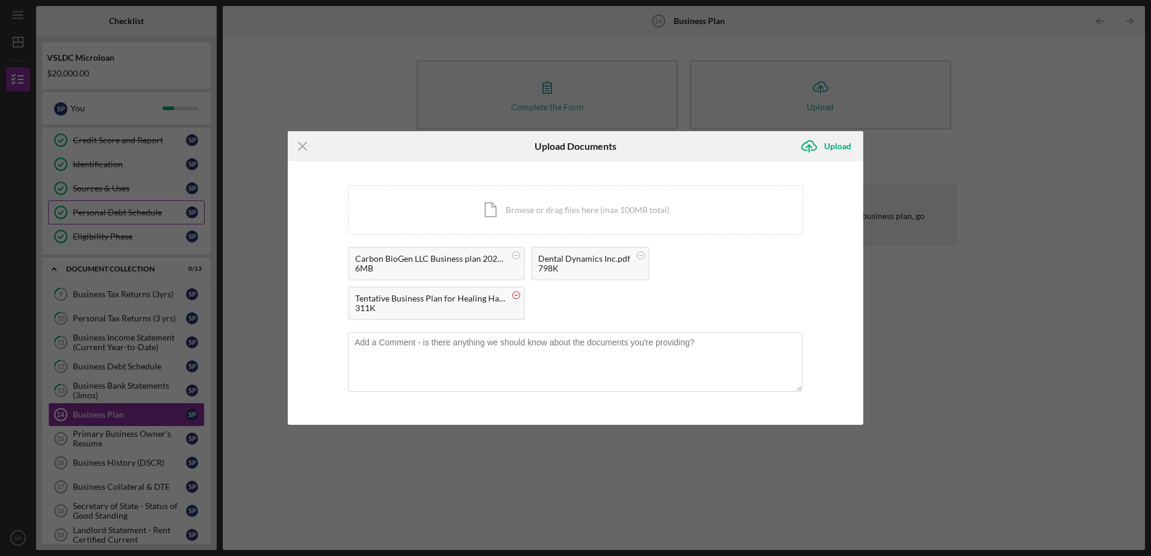
click at [519, 294] on circle at bounding box center [516, 295] width 7 height 7
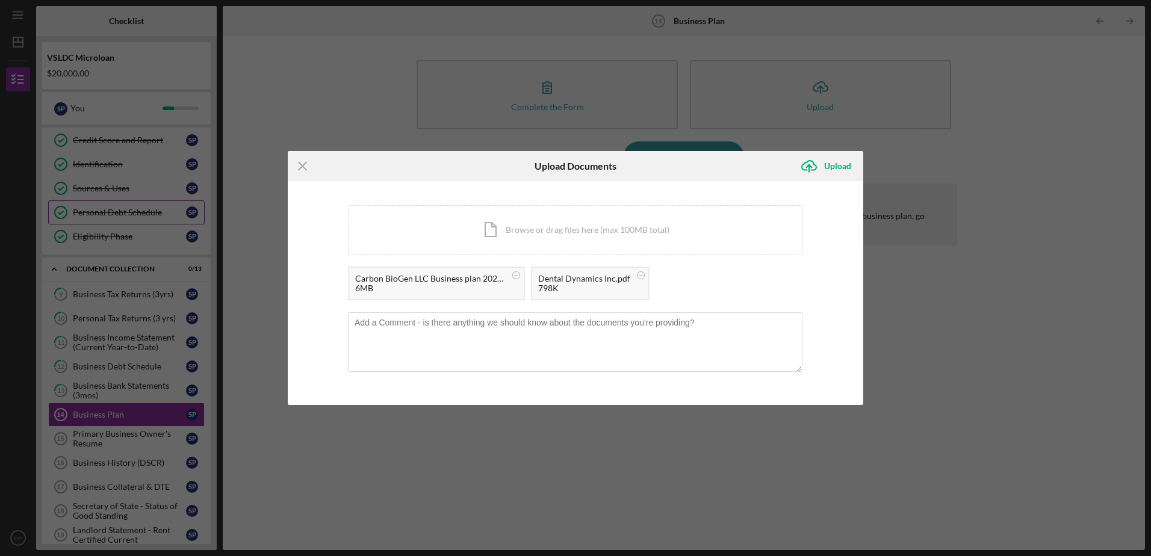
click at [988, 149] on div "Icon/Menu Close Upload Documents Icon/Upload Upload You're uploading documents …" at bounding box center [575, 278] width 1151 height 556
click at [988, 291] on div "Icon/Menu Close Upload Documents Icon/Upload Upload You're uploading documents …" at bounding box center [575, 278] width 1151 height 556
click at [988, 222] on div "Icon/Menu Close Upload Documents Icon/Upload Upload You're uploading documents …" at bounding box center [575, 278] width 1151 height 556
click at [988, 235] on div "Icon/Menu Close Upload Documents Icon/Upload Upload You're uploading documents …" at bounding box center [575, 278] width 1151 height 556
click at [643, 237] on div "Icon/Document Browse or drag files here (max 100MB total) Tap to choose files o…" at bounding box center [575, 229] width 455 height 49
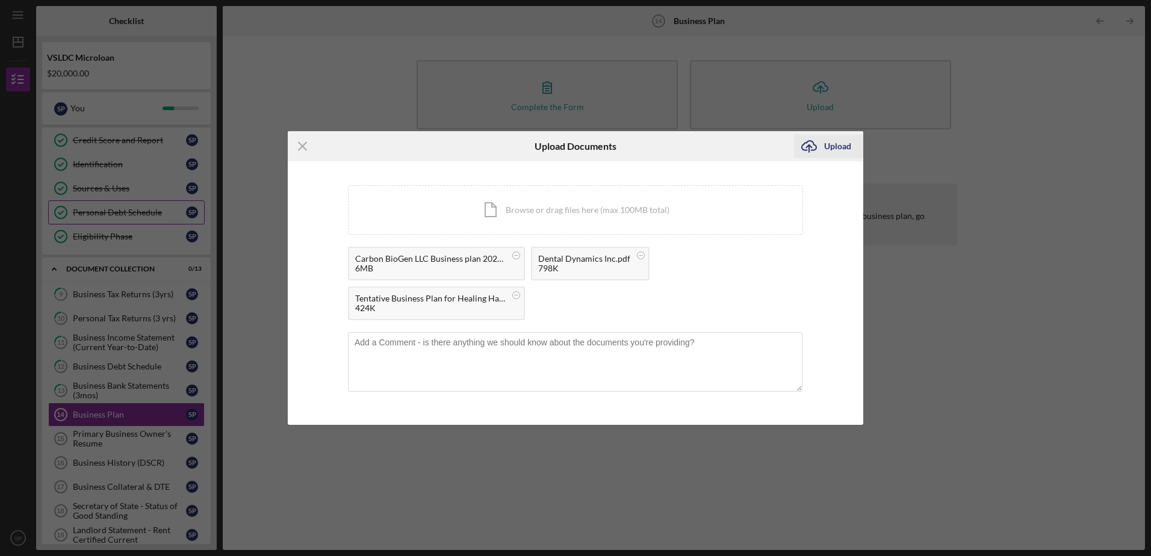
click at [849, 149] on div "Upload" at bounding box center [837, 146] width 27 height 24
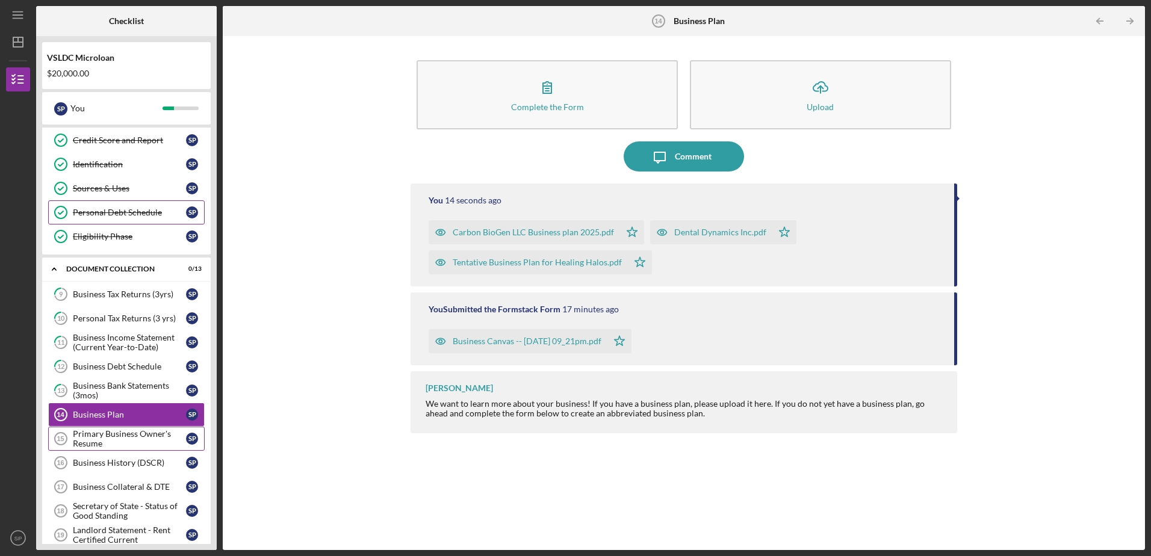
click at [145, 444] on div "Primary Business Owner's Resume" at bounding box center [129, 438] width 113 height 19
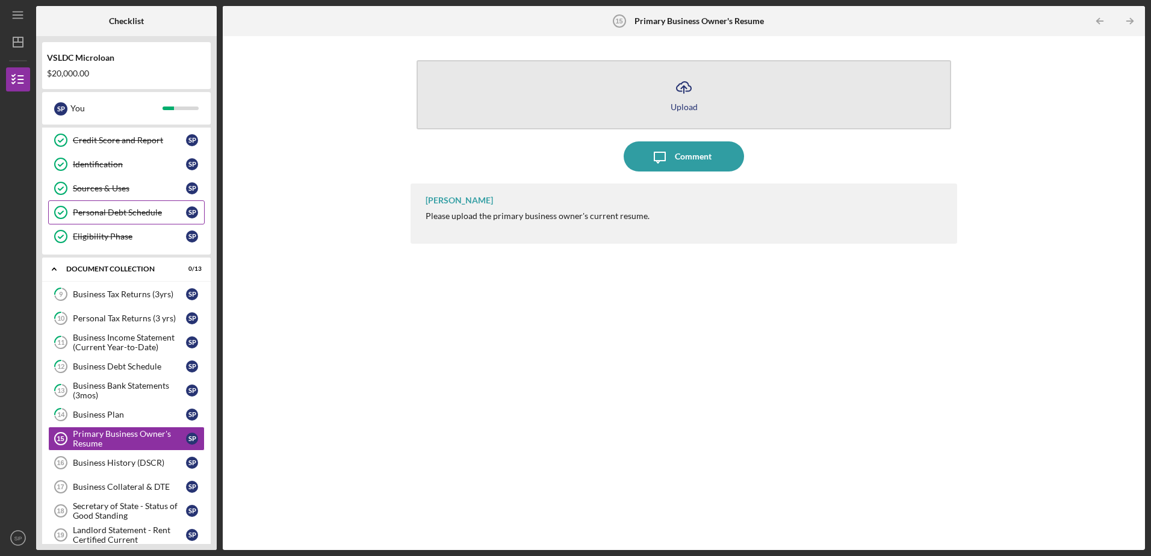
click at [689, 99] on icon "Icon/Upload" at bounding box center [684, 87] width 30 height 30
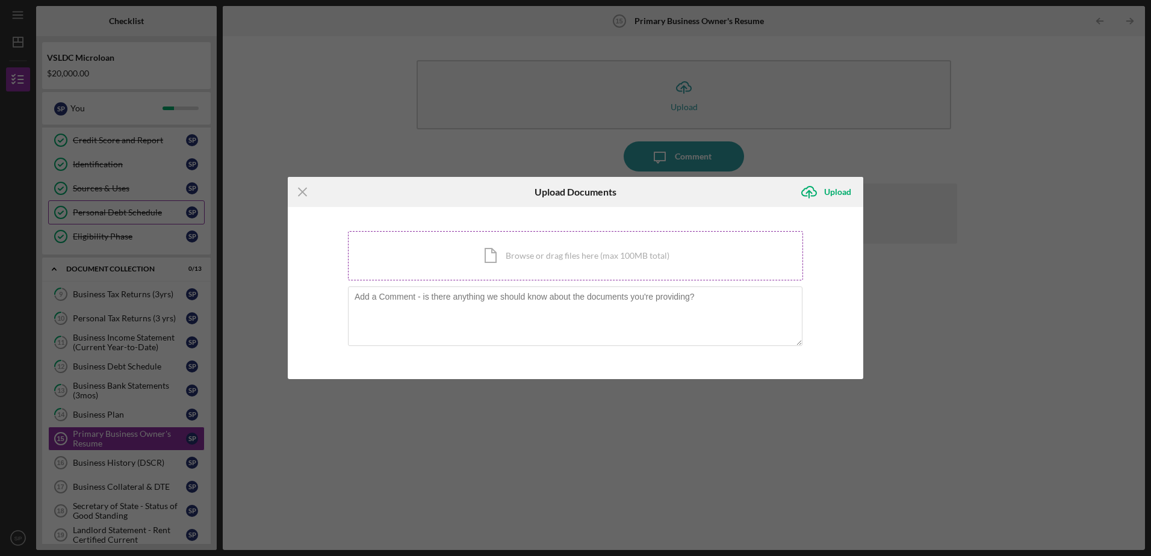
click at [548, 265] on div "Icon/Document Browse or drag files here (max 100MB total) Tap to choose files o…" at bounding box center [575, 255] width 455 height 49
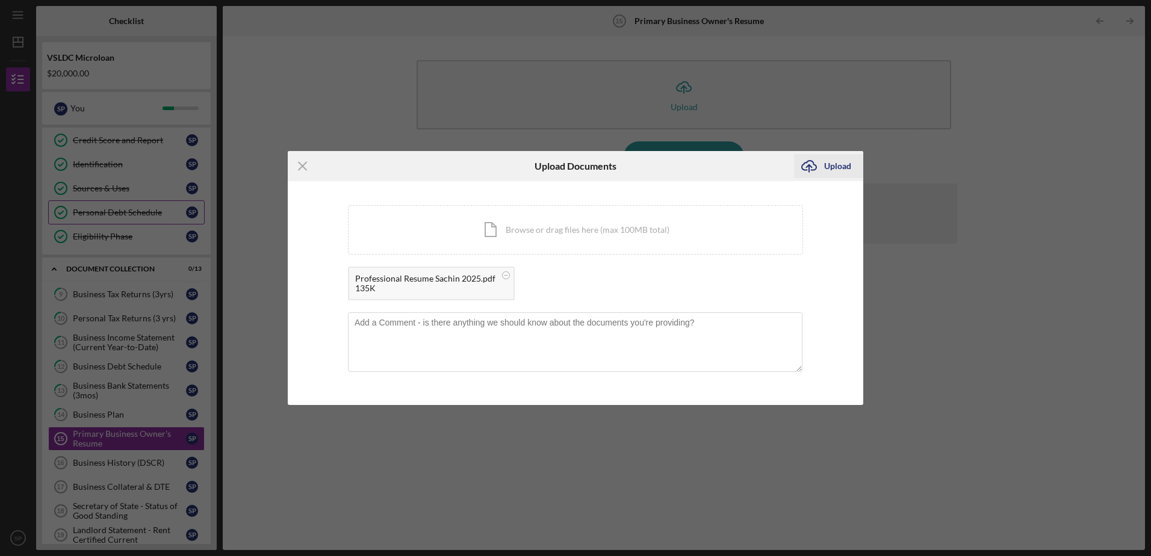
click at [823, 163] on button "Icon/Upload Upload" at bounding box center [828, 166] width 69 height 24
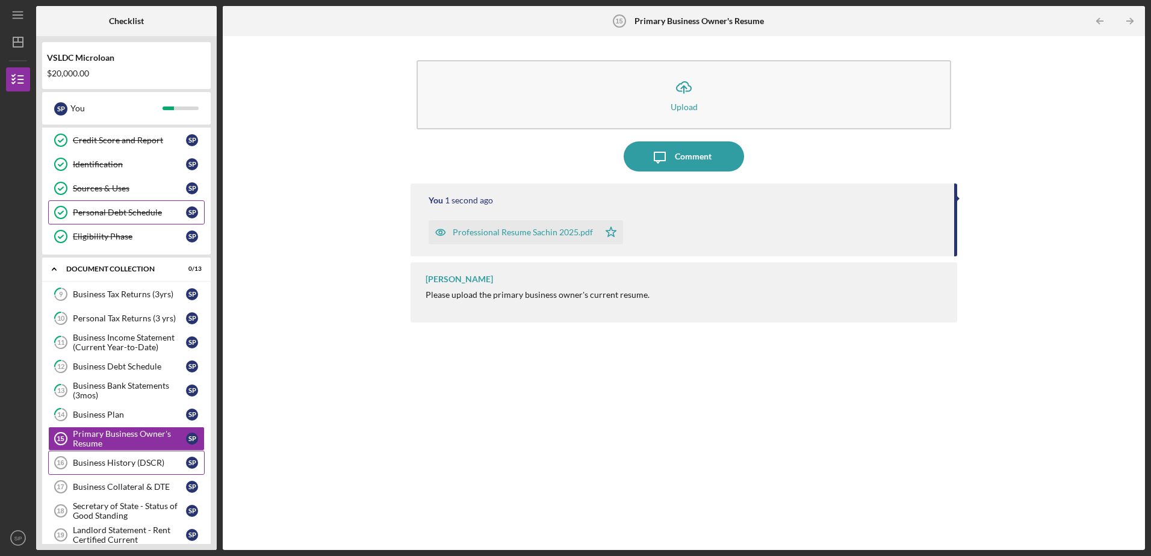
click at [146, 467] on div "Business History (DSCR)" at bounding box center [129, 463] width 113 height 10
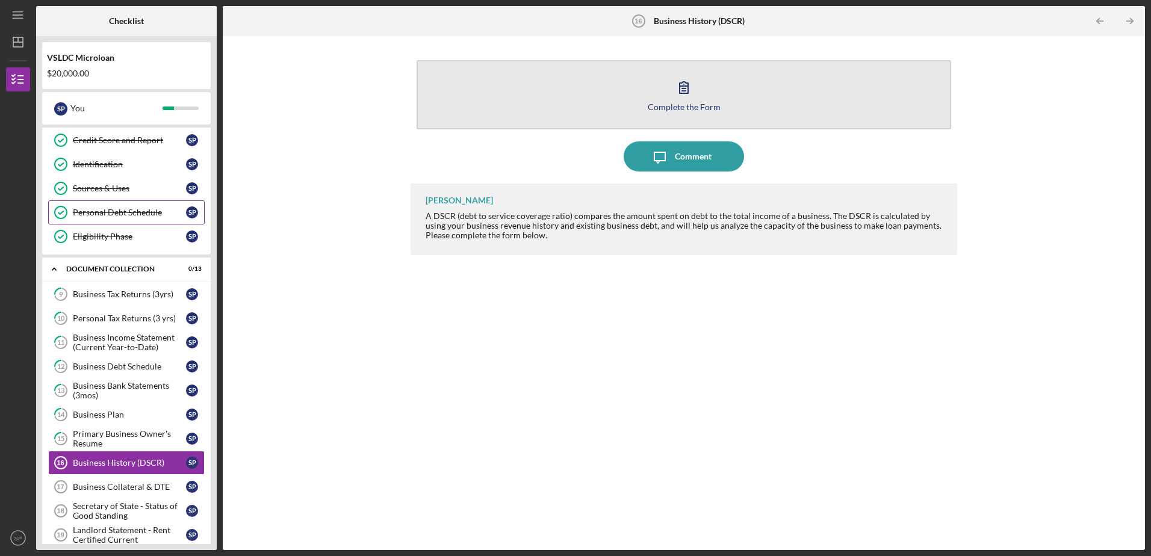
click at [665, 93] on button "Complete the Form Form" at bounding box center [684, 94] width 534 height 69
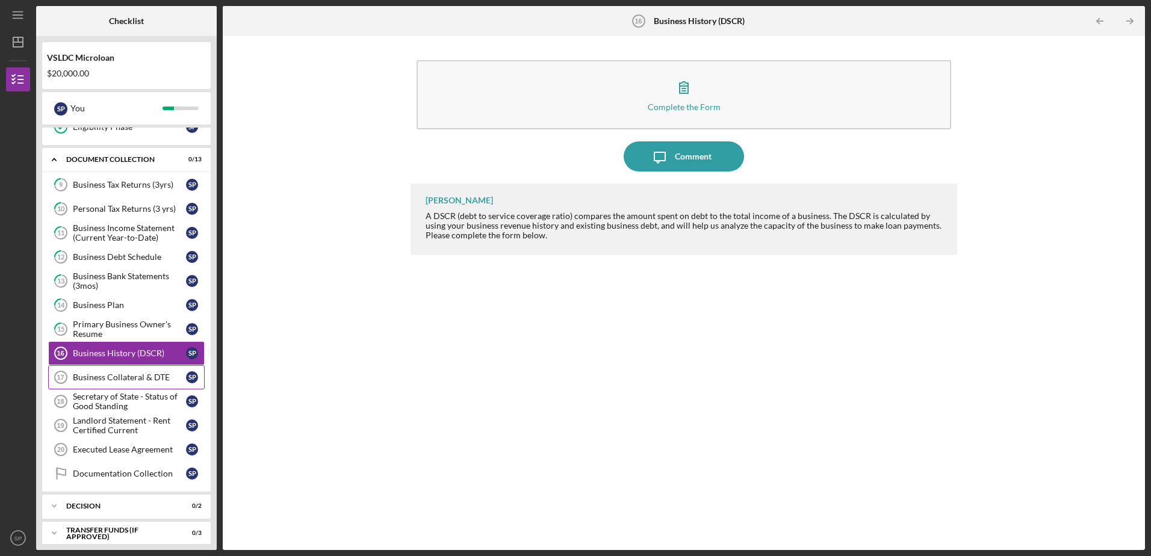
scroll to position [241, 0]
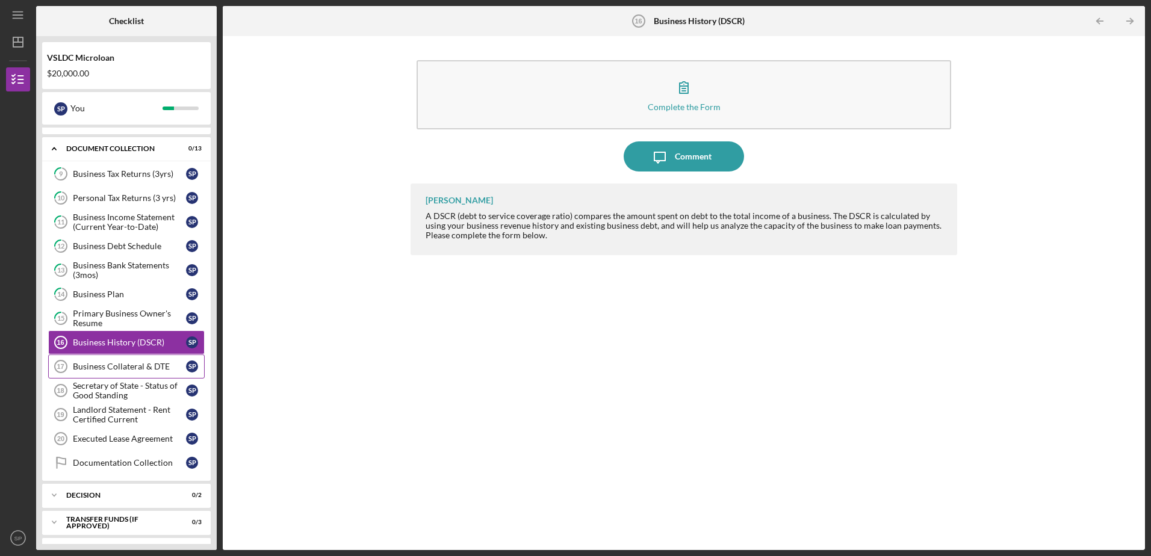
click at [132, 370] on div "Business Collateral & DTE" at bounding box center [129, 367] width 113 height 10
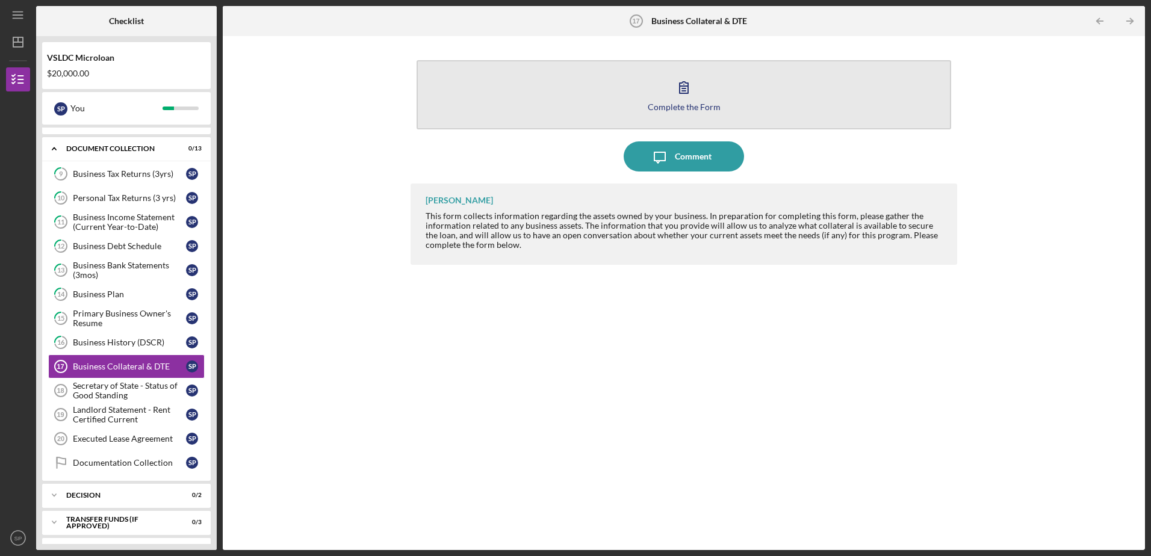
click at [679, 96] on icon "button" at bounding box center [684, 87] width 30 height 30
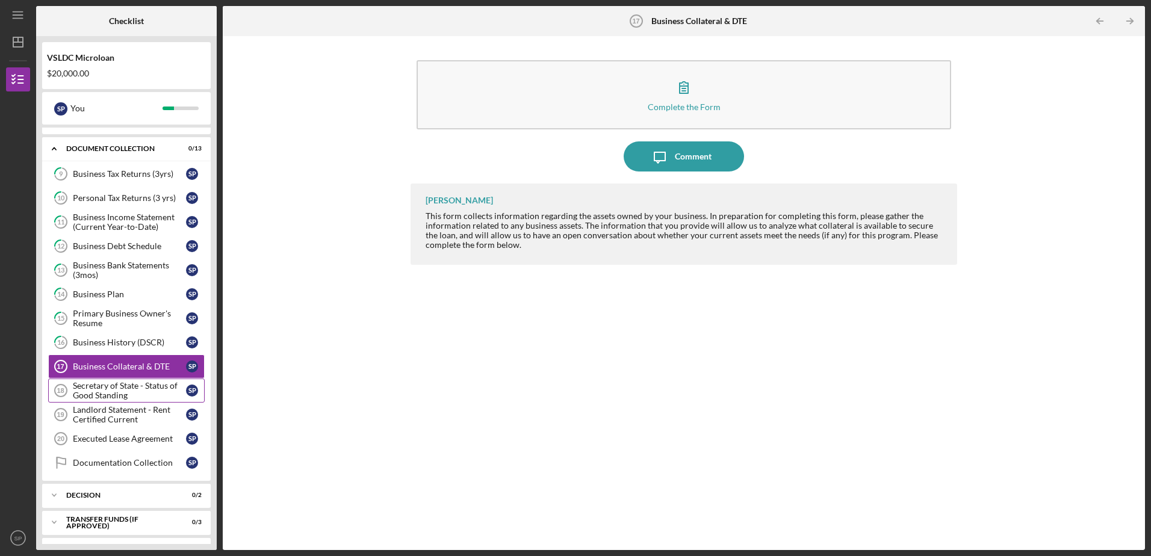
click at [143, 392] on div "Secretary of State - Status of Good Standing" at bounding box center [129, 390] width 113 height 19
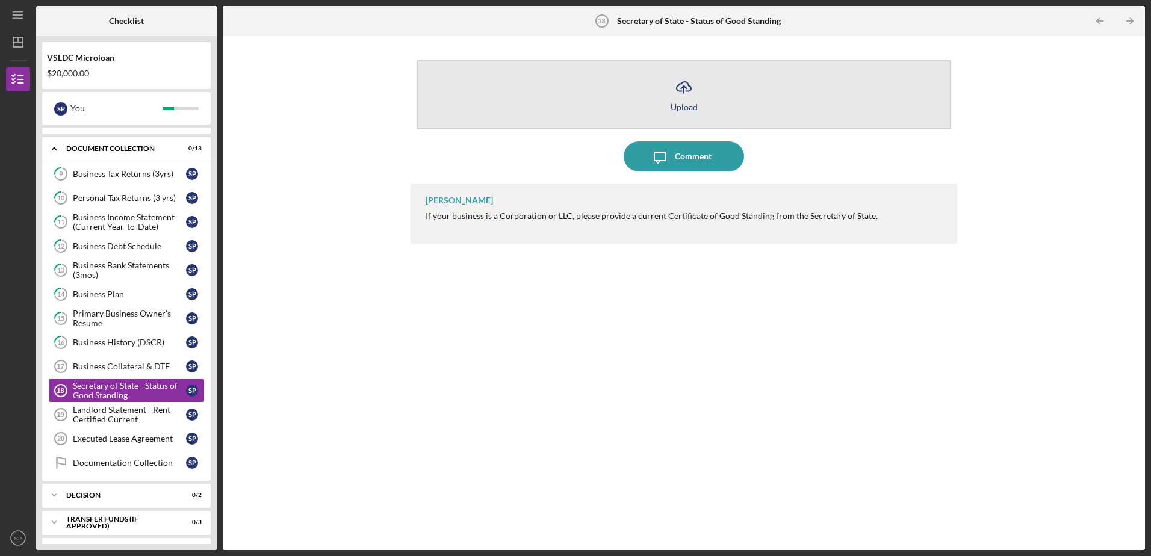
click at [677, 91] on icon "Icon/Upload" at bounding box center [684, 87] width 30 height 30
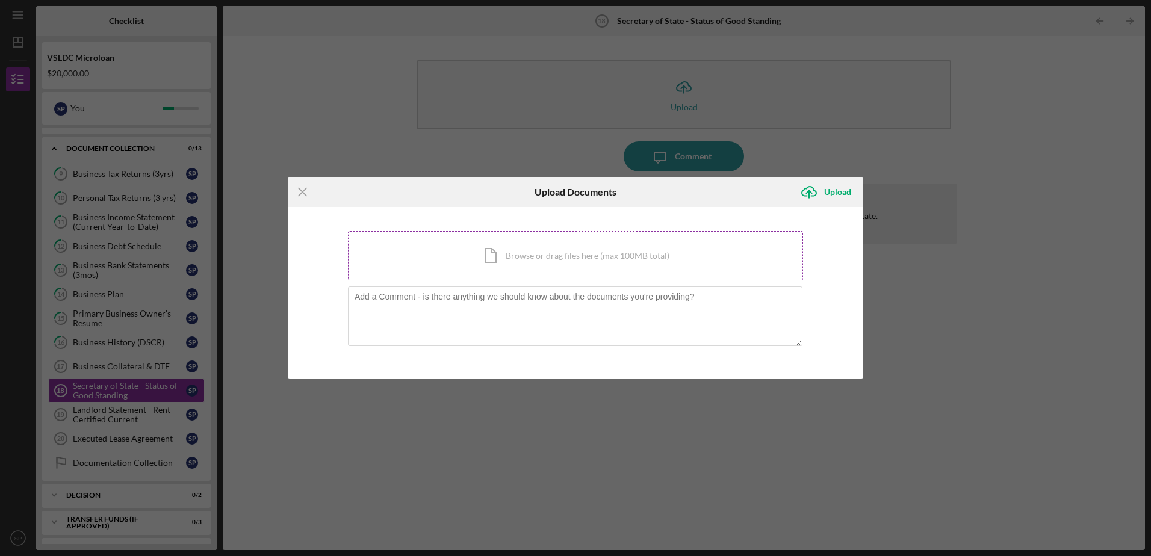
click at [533, 267] on div "Icon/Document Browse or drag files here (max 100MB total) Tap to choose files o…" at bounding box center [575, 255] width 455 height 49
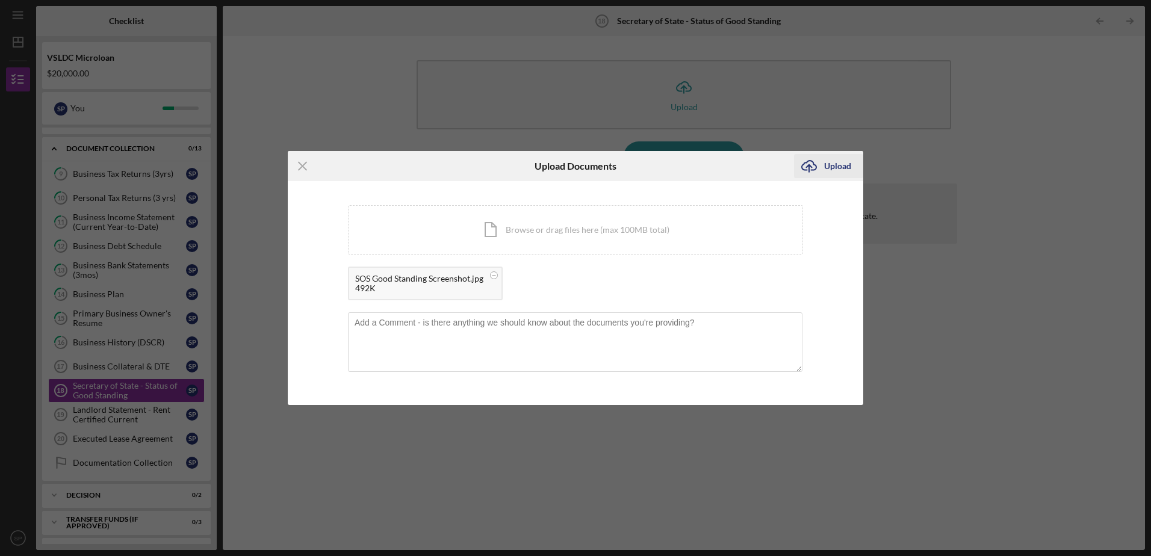
click at [831, 161] on div "Upload" at bounding box center [837, 166] width 27 height 24
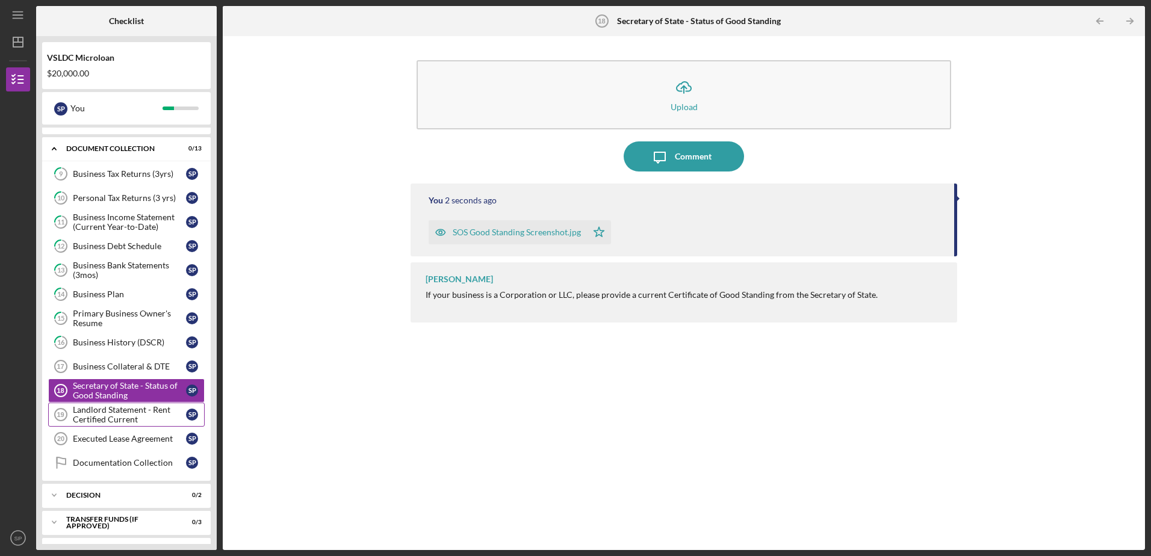
click at [148, 413] on div "Landlord Statement - Rent Certified Current" at bounding box center [129, 414] width 113 height 19
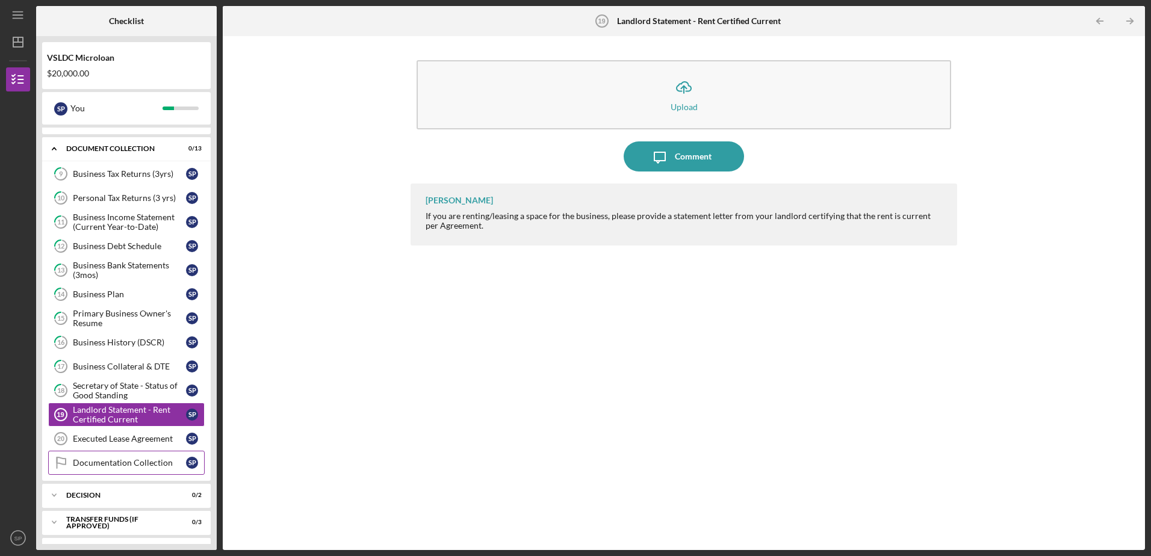
click at [149, 466] on div "Documentation Collection" at bounding box center [129, 463] width 113 height 10
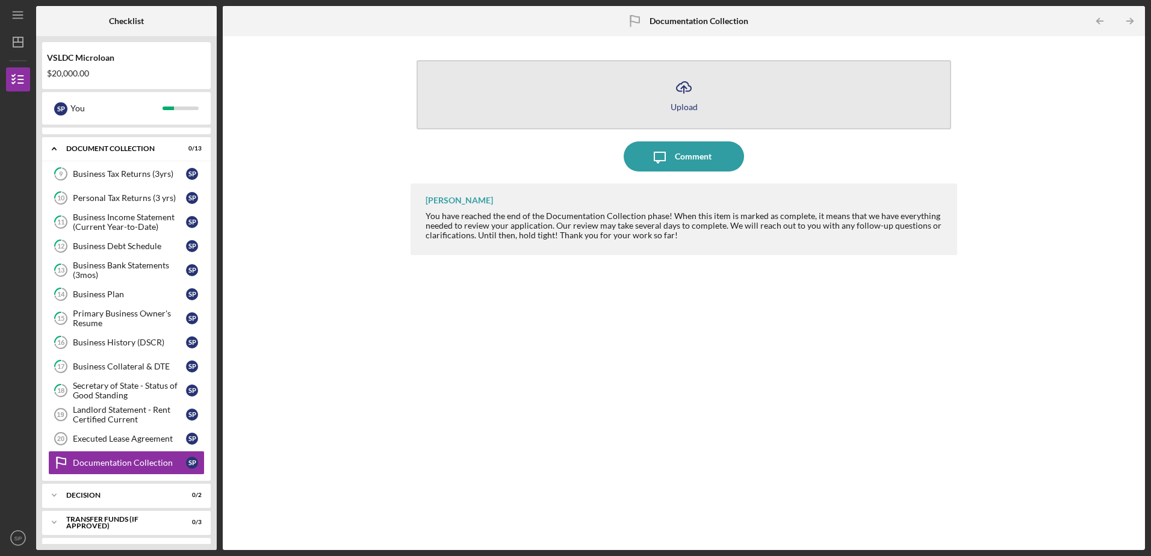
click at [665, 101] on button "Icon/Upload Upload" at bounding box center [684, 94] width 534 height 69
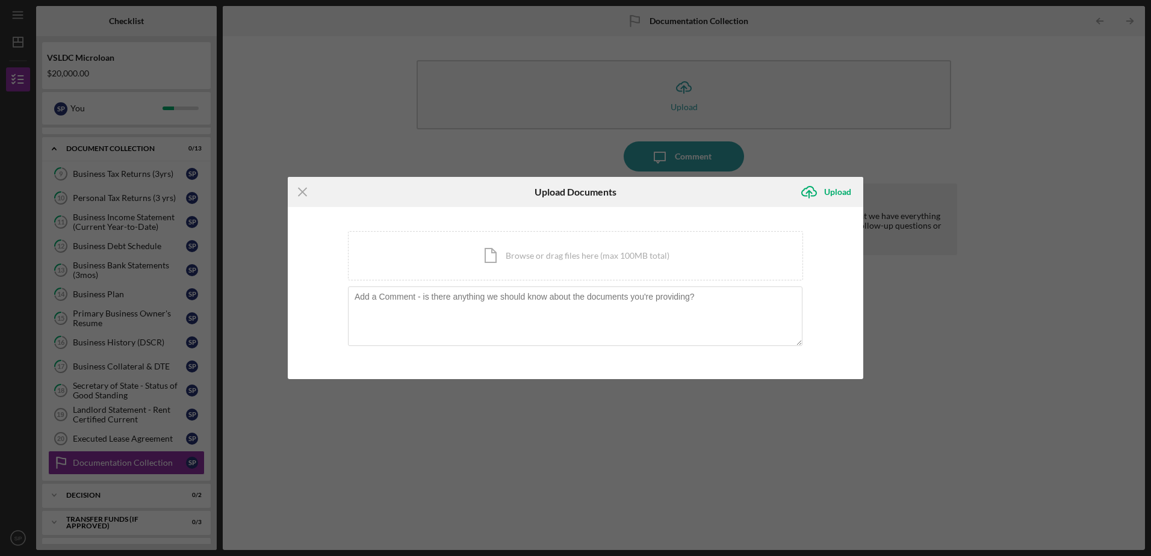
click at [988, 313] on div "Icon/Menu Close Upload Documents Icon/Upload Upload You're uploading documents …" at bounding box center [575, 278] width 1151 height 556
click at [563, 191] on h6 "Upload Documents" at bounding box center [576, 192] width 82 height 11
click at [299, 198] on icon "Icon/Menu Close" at bounding box center [303, 192] width 30 height 30
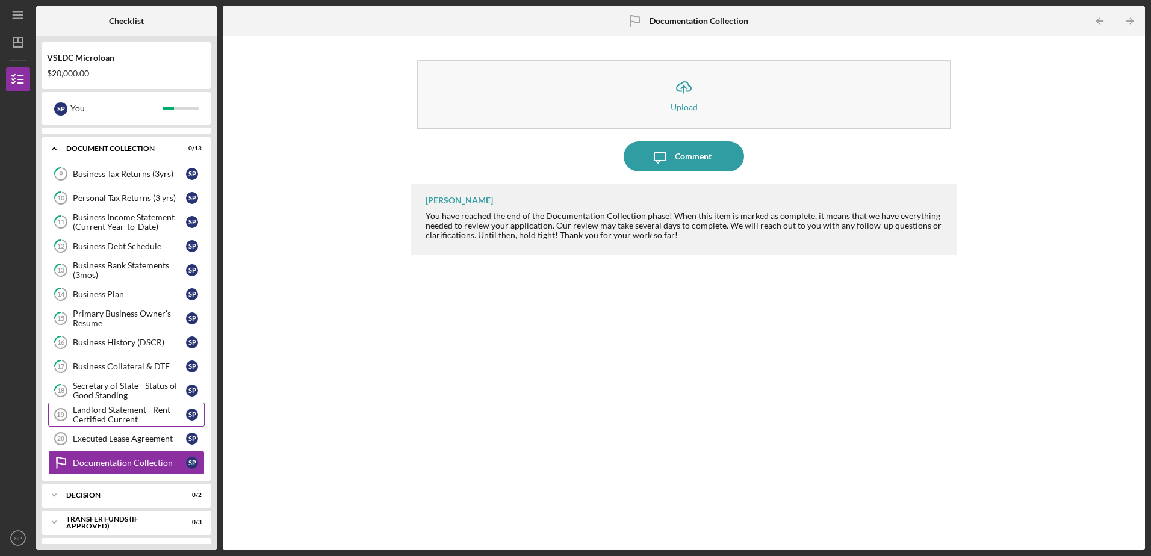
click at [126, 412] on div "Landlord Statement - Rent Certified Current" at bounding box center [129, 414] width 113 height 19
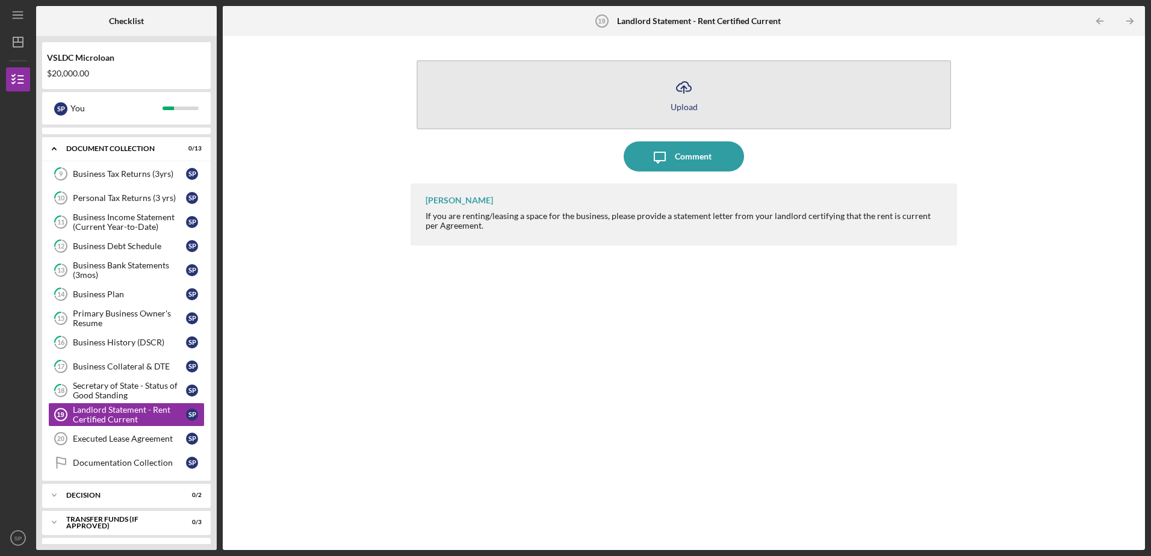
click at [687, 93] on icon "Icon/Upload" at bounding box center [684, 87] width 30 height 30
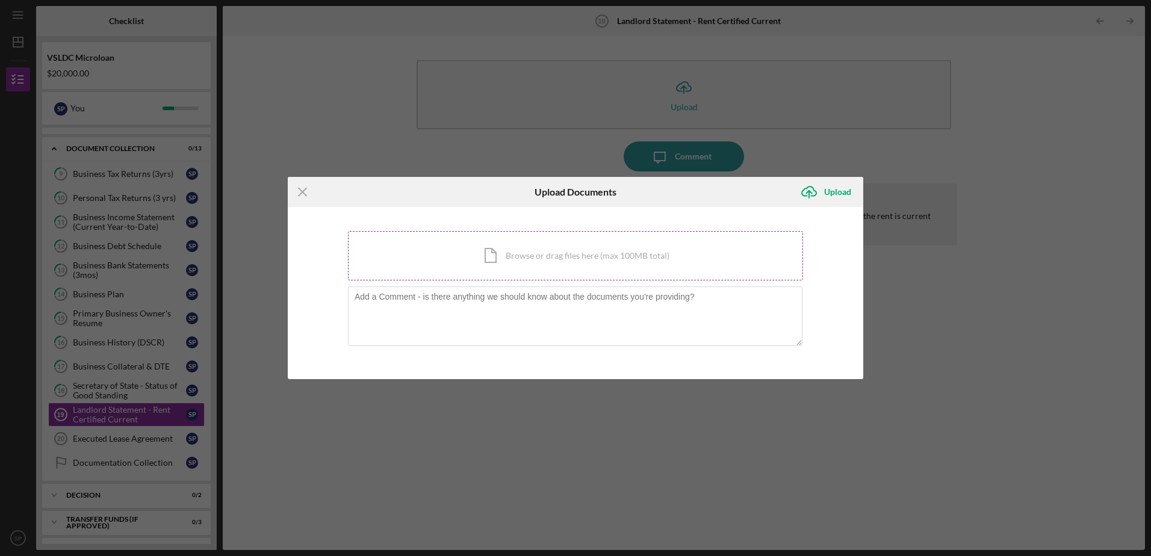
click at [603, 257] on div "Icon/Document Browse or drag files here (max 100MB total) Tap to choose files o…" at bounding box center [575, 255] width 455 height 49
click at [309, 193] on icon "Icon/Menu Close" at bounding box center [303, 192] width 30 height 30
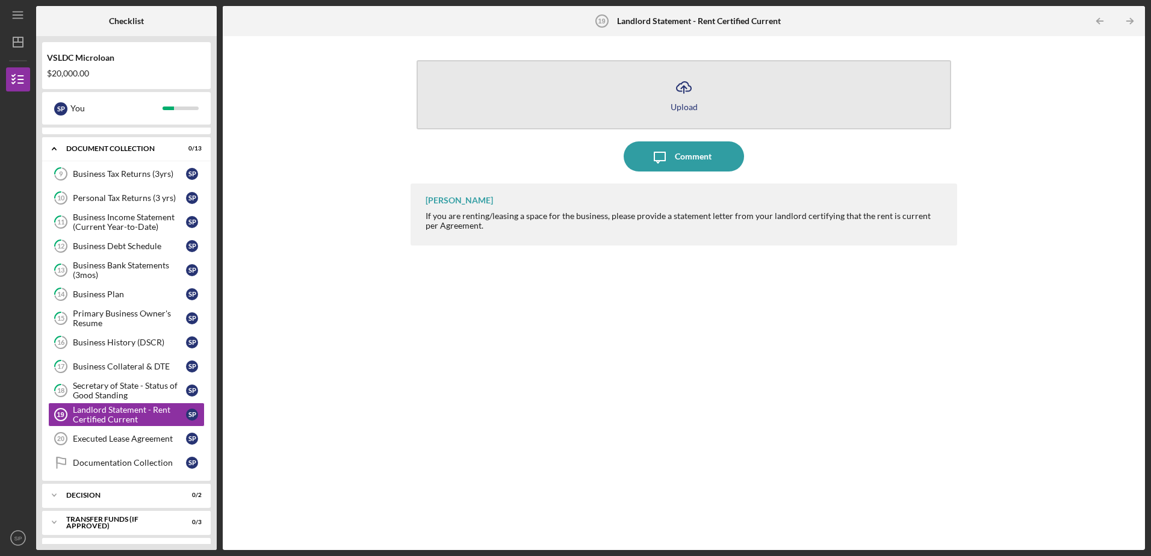
click at [681, 104] on div "Upload" at bounding box center [684, 106] width 27 height 9
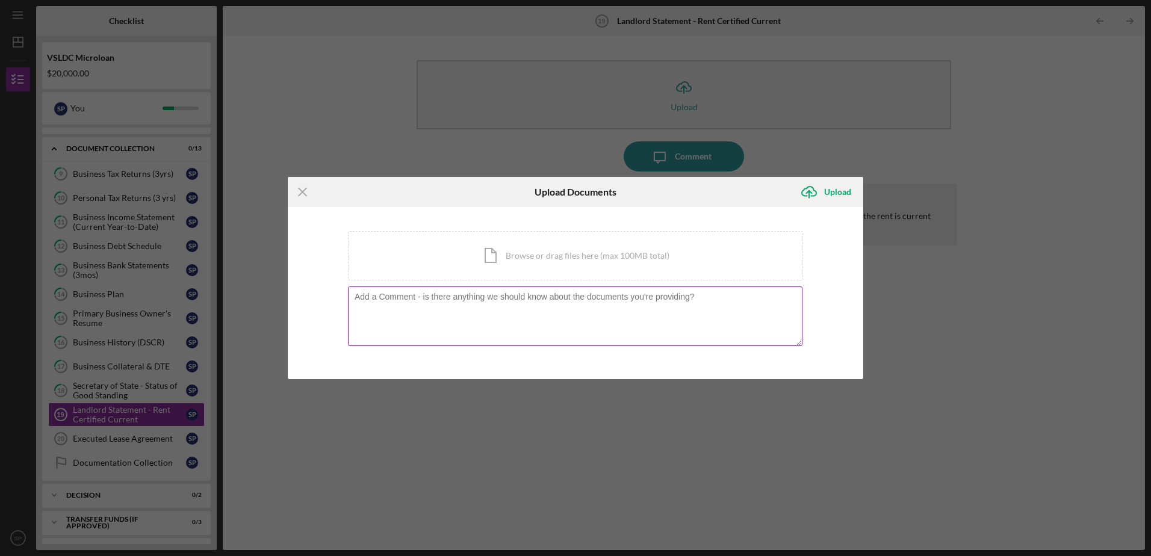
click at [611, 306] on textarea at bounding box center [575, 316] width 454 height 59
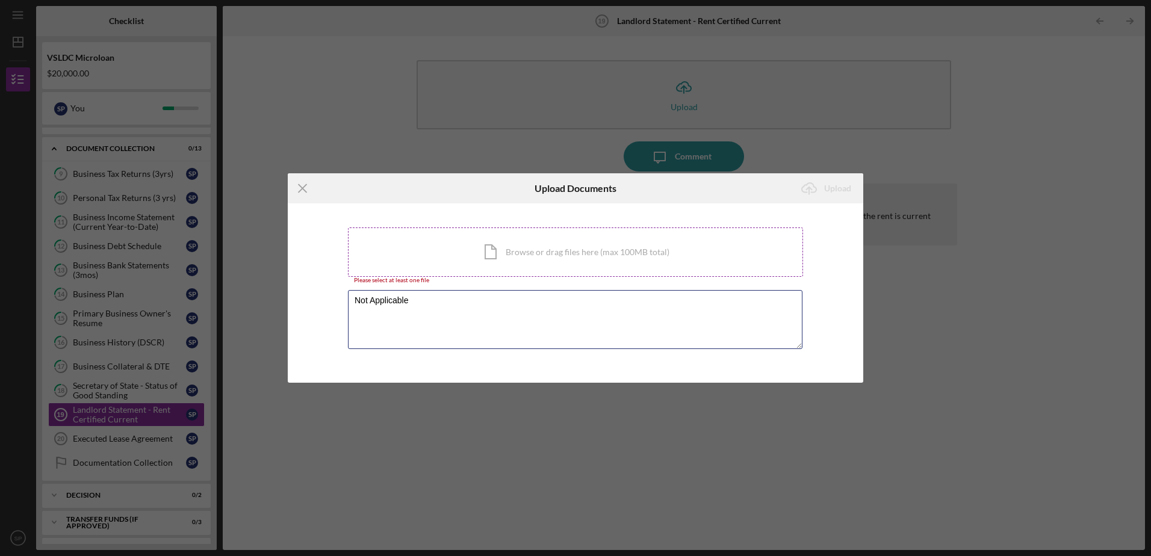
type textarea "Not Applicable"
click at [715, 228] on div "Icon/Document Browse or drag files here (max 100MB total) Tap to choose files o…" at bounding box center [575, 252] width 455 height 49
click at [569, 325] on textarea "Not Applicable" at bounding box center [575, 319] width 454 height 59
click at [305, 188] on icon "Icon/Menu Close" at bounding box center [303, 188] width 30 height 30
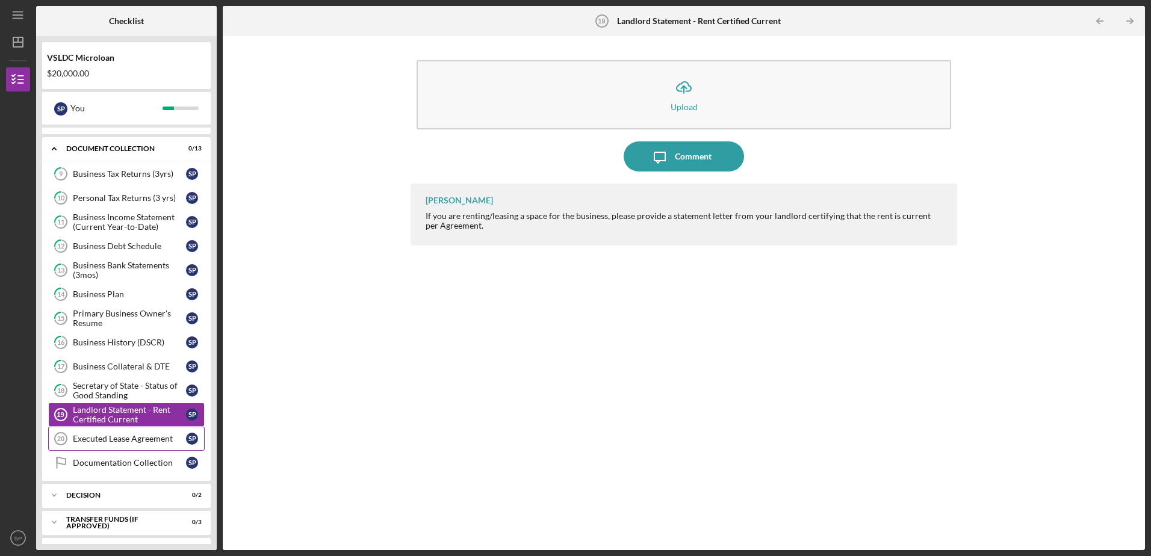
click at [157, 433] on link "Executed Lease Agreement 20 Executed Lease Agreement S P" at bounding box center [126, 439] width 157 height 24
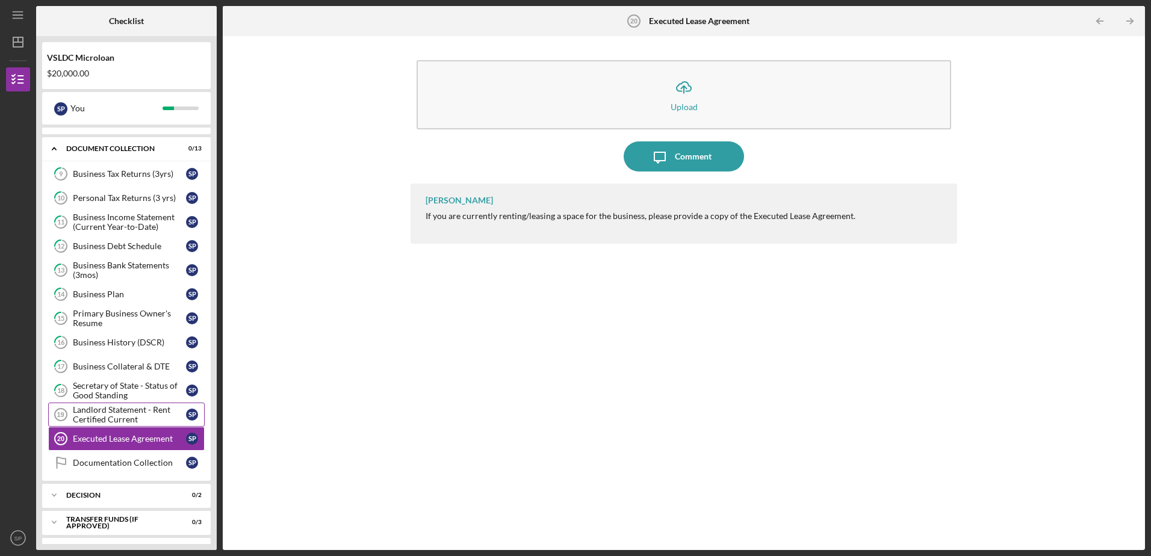
click at [155, 404] on link "Landlord Statement - Rent Certified Current 19 Landlord Statement - Rent Certif…" at bounding box center [126, 415] width 157 height 24
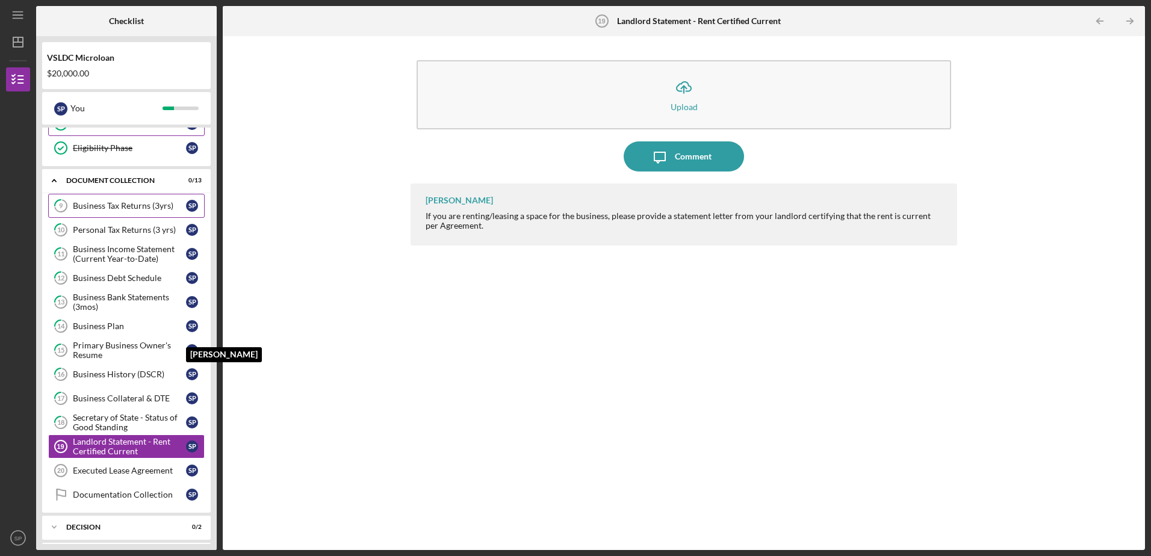
scroll to position [265, 0]
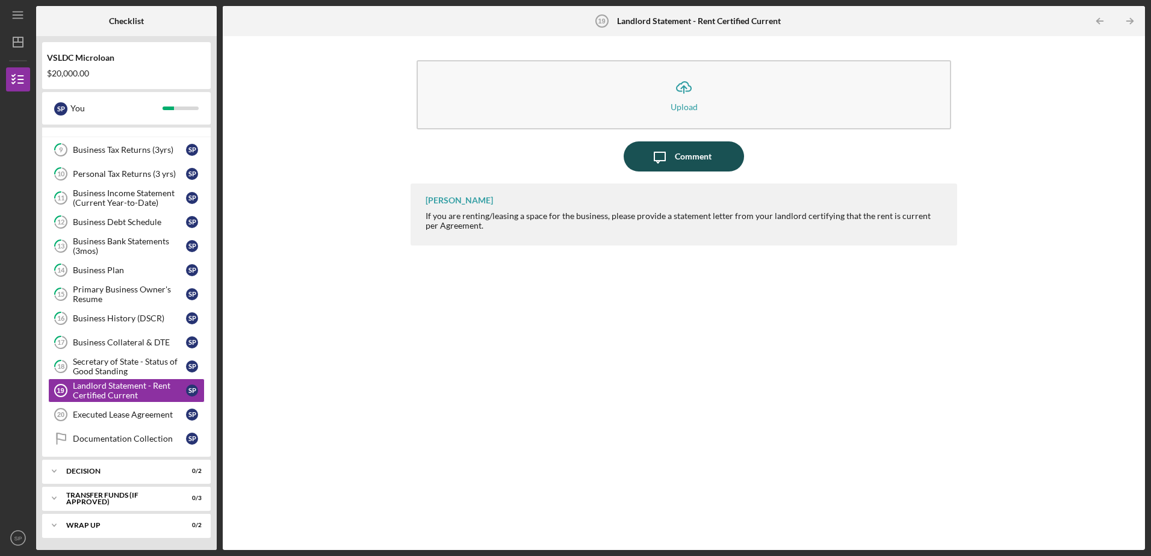
click at [665, 153] on icon "button" at bounding box center [659, 157] width 11 height 11
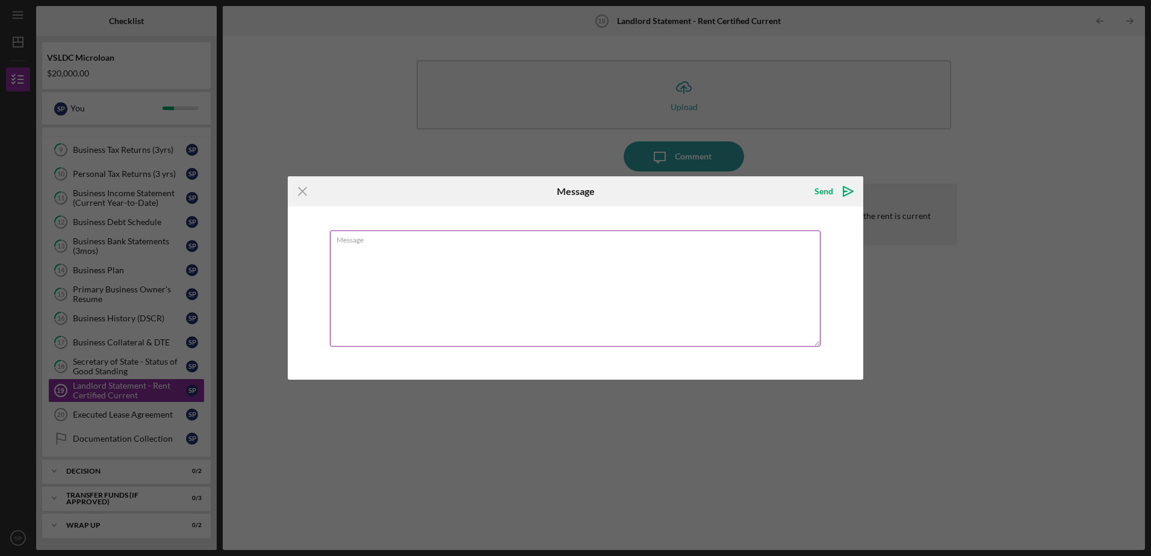
click at [628, 257] on textarea "Message" at bounding box center [575, 289] width 491 height 116
type textarea "Not Applicable. We rent our apartment."
click at [842, 188] on icon "Icon/icon-invite-send" at bounding box center [848, 191] width 30 height 30
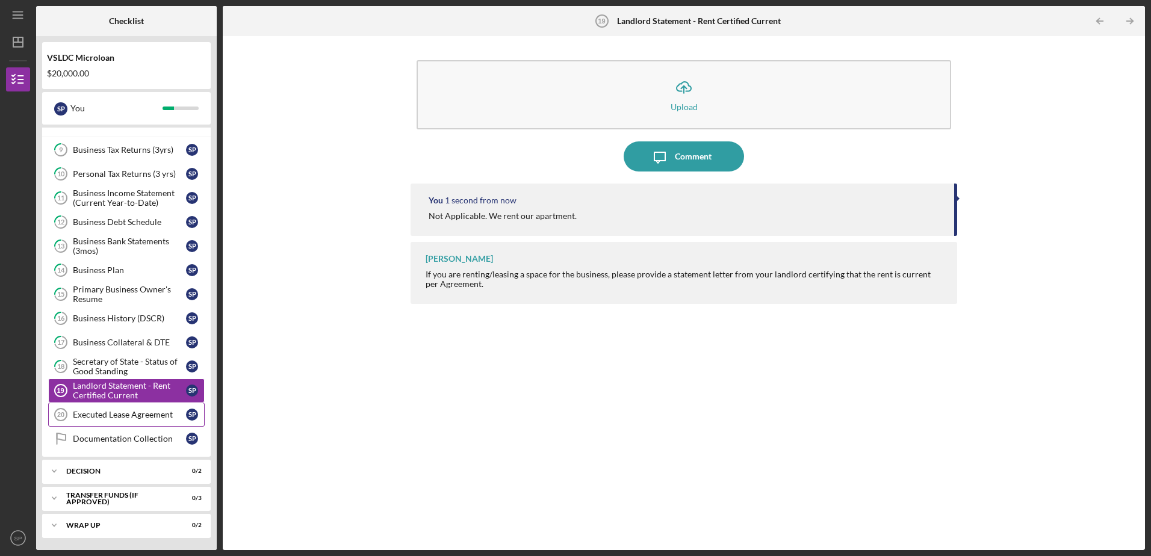
click at [139, 414] on div "Executed Lease Agreement" at bounding box center [129, 415] width 113 height 10
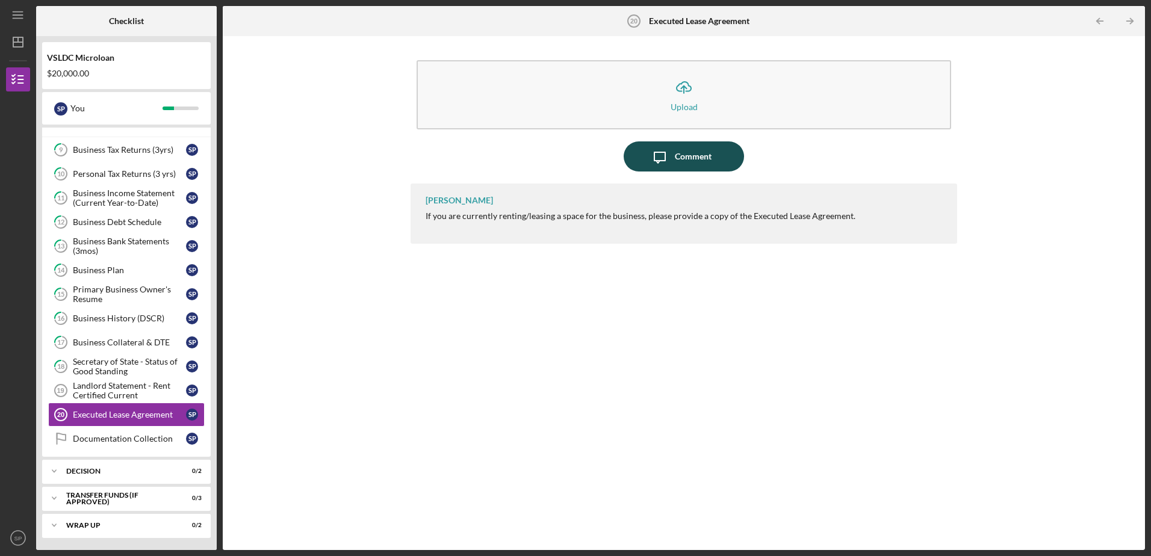
click at [675, 153] on div "Comment" at bounding box center [693, 156] width 37 height 30
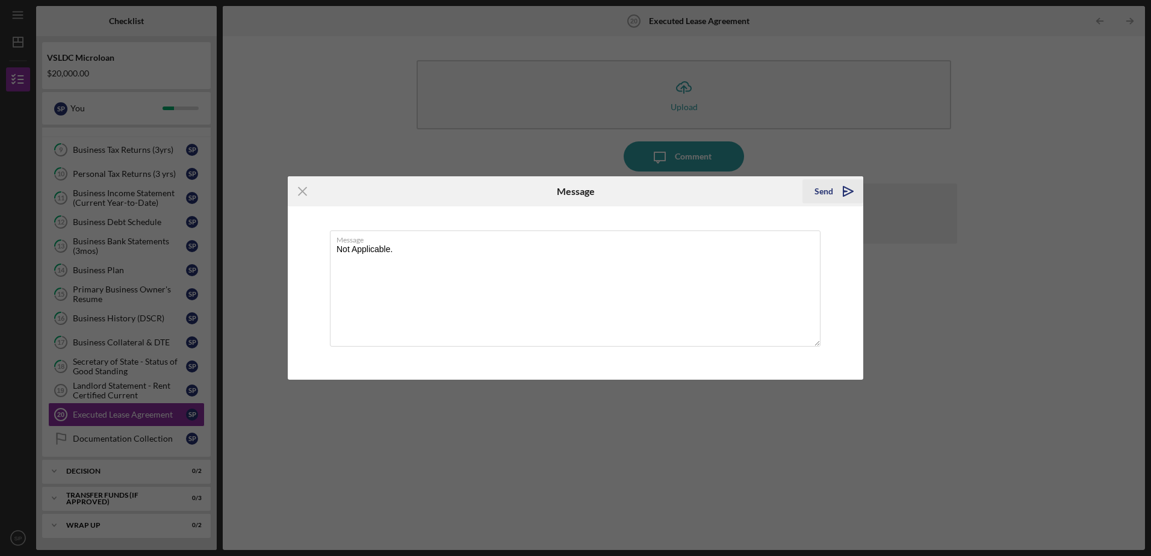
type textarea "Not Applicable."
click at [839, 190] on icon "Icon/icon-invite-send" at bounding box center [848, 191] width 30 height 30
